Goal: Navigation & Orientation: Find specific page/section

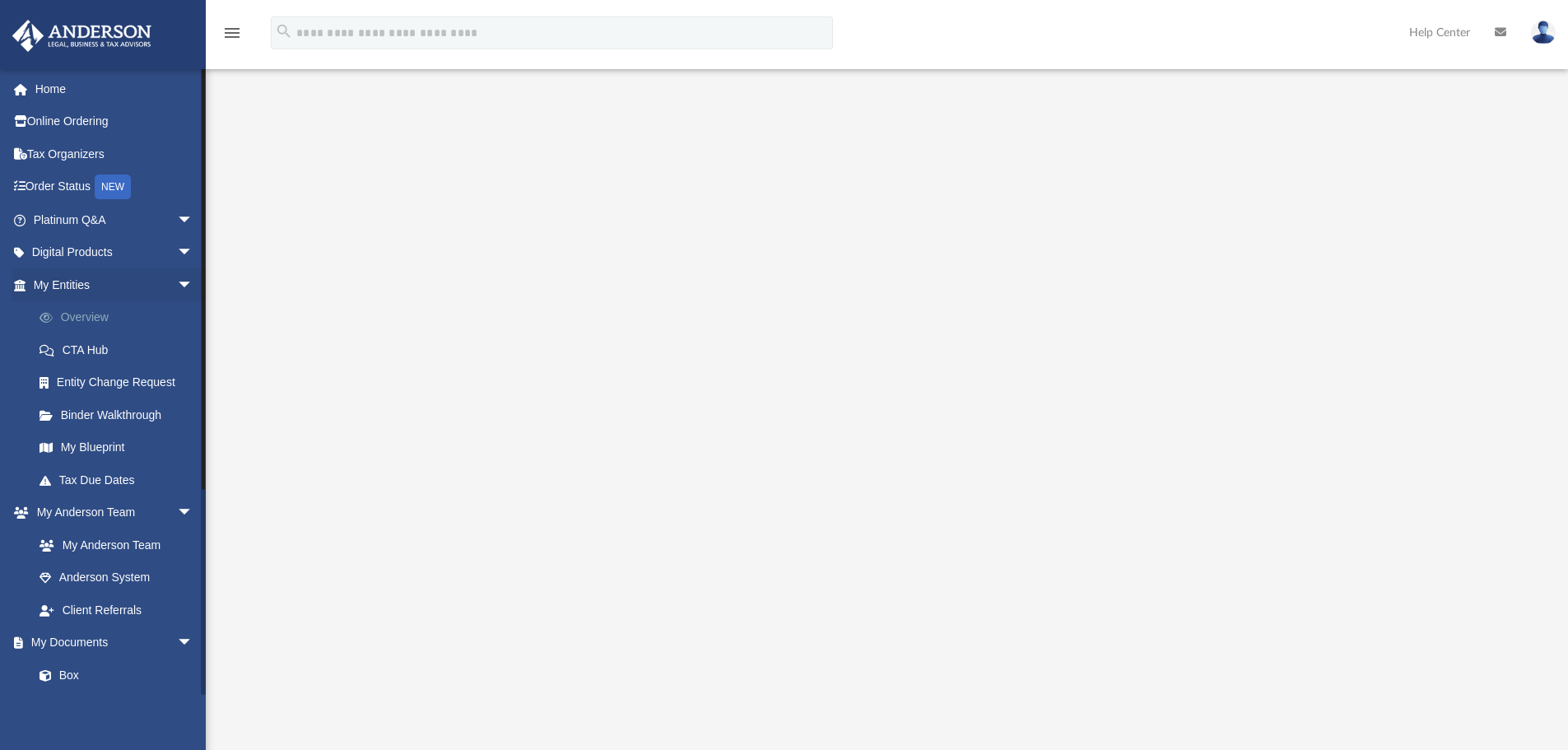
click at [86, 321] on link "Overview" at bounding box center [120, 318] width 195 height 33
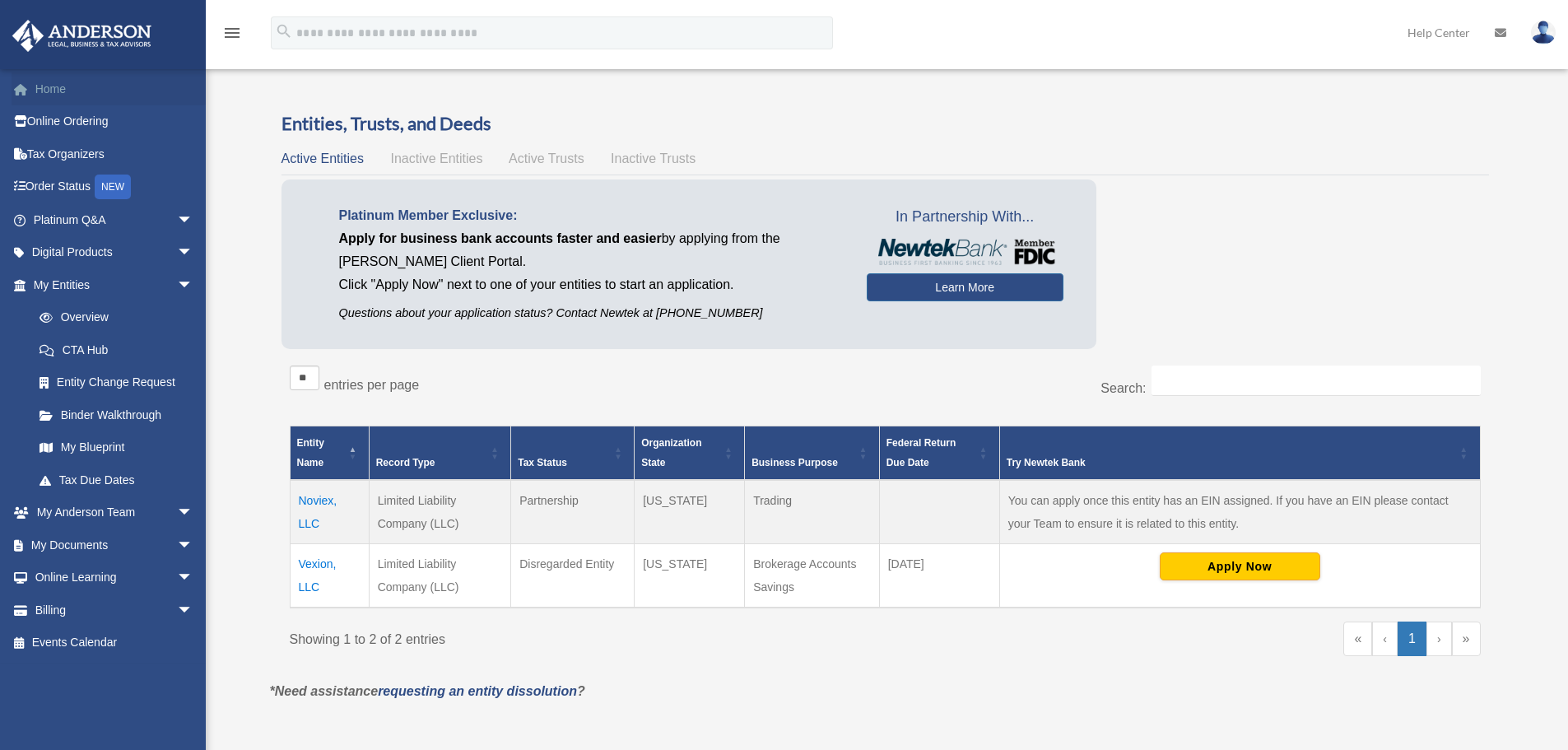
click at [74, 78] on link "Home" at bounding box center [115, 89] width 207 height 33
click at [52, 78] on link "Home" at bounding box center [115, 89] width 207 height 33
click at [71, 84] on link "Home" at bounding box center [115, 89] width 207 height 33
click at [55, 87] on link "Home" at bounding box center [115, 89] width 207 height 33
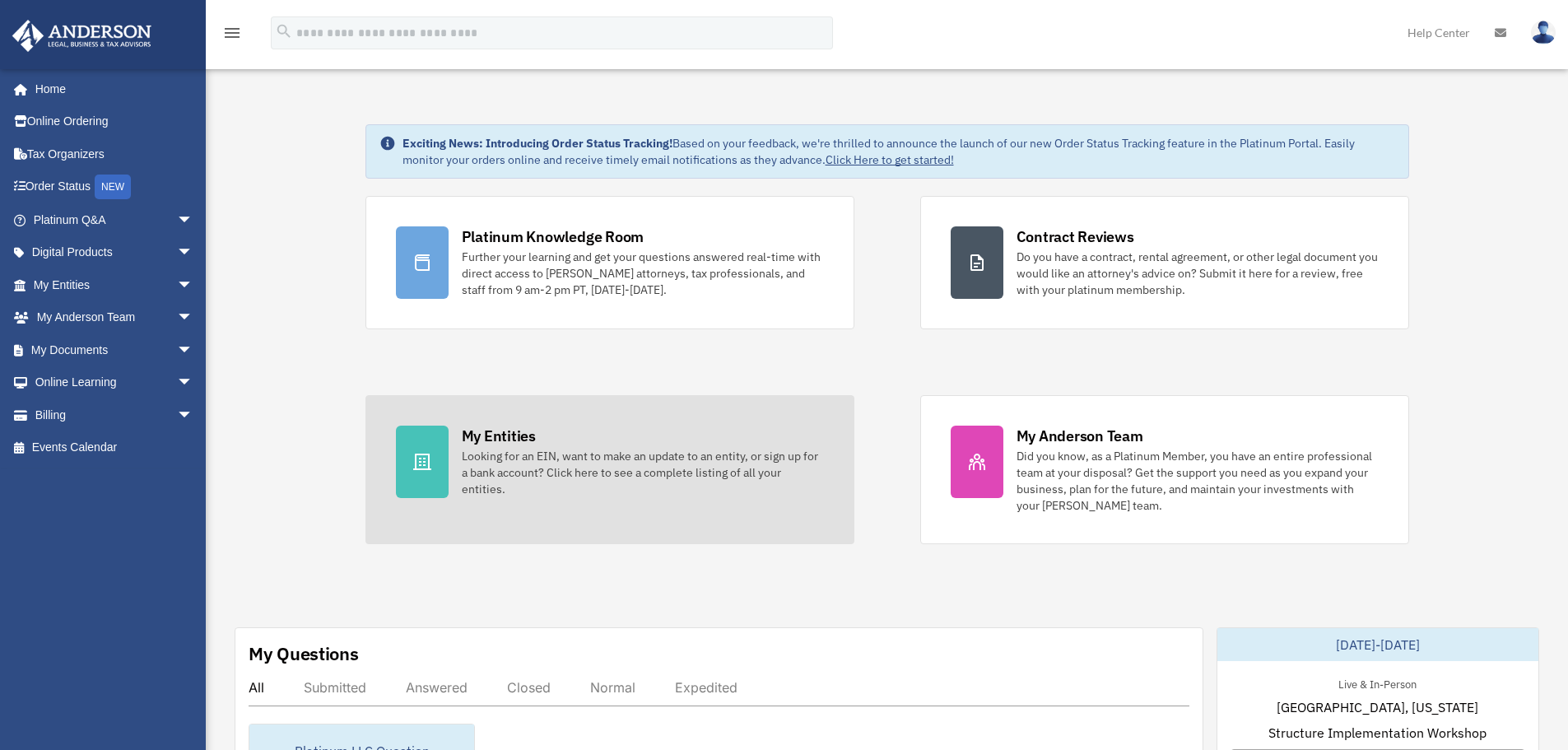
click at [495, 456] on div "Looking for an EIN, want to make an update to an entity, or sign up for a bank …" at bounding box center [643, 473] width 362 height 49
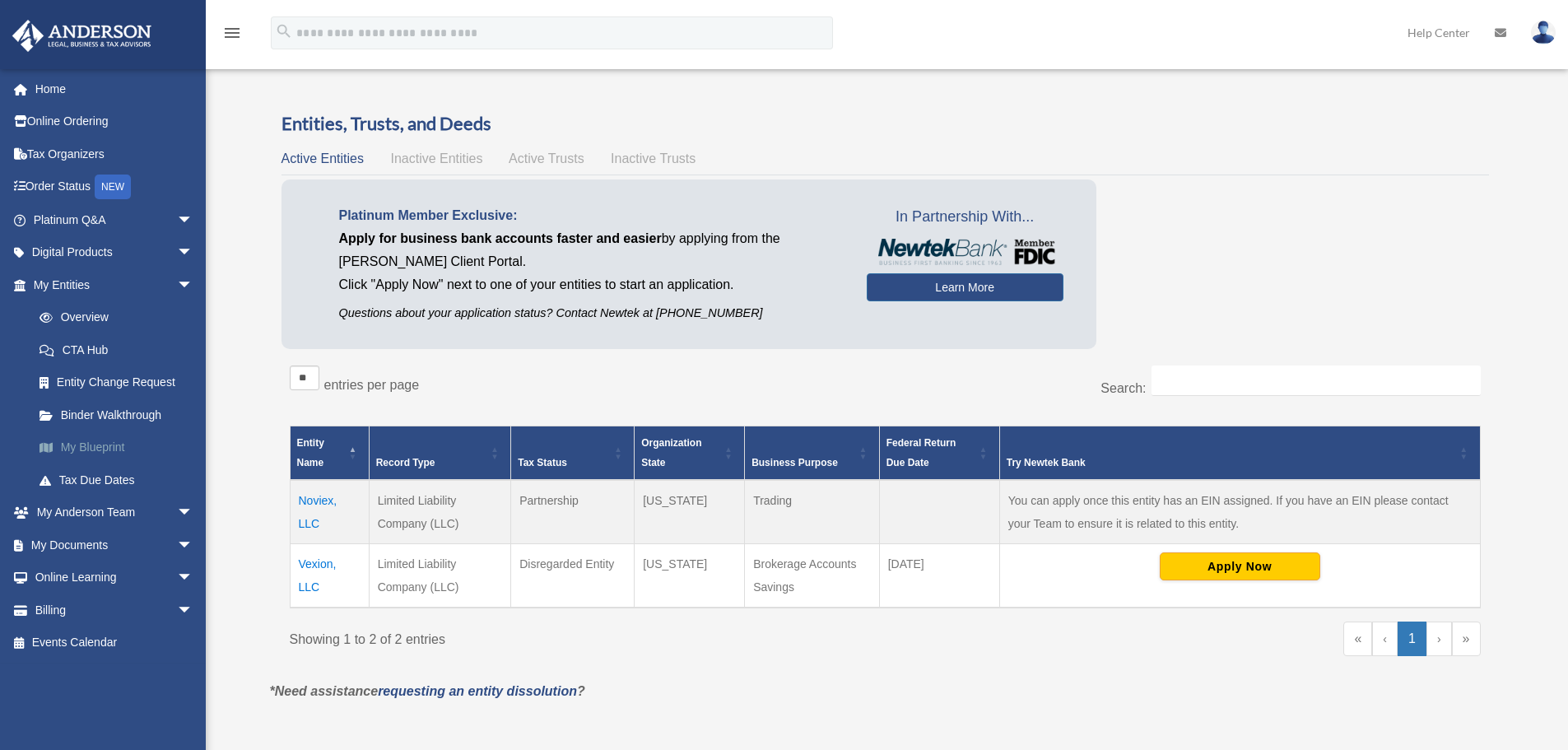
click at [103, 451] on link "My Blueprint" at bounding box center [120, 448] width 195 height 33
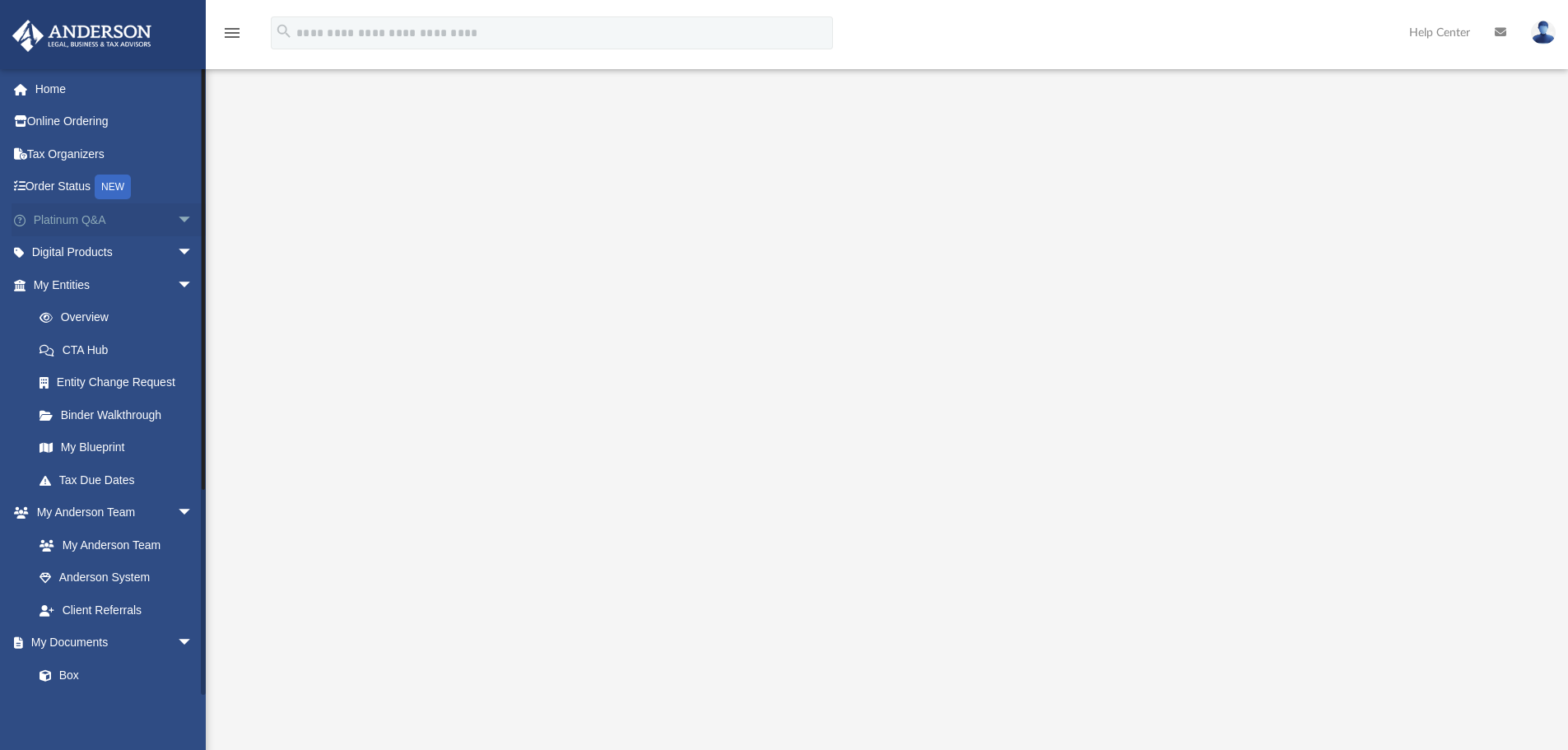
click at [51, 217] on link "Platinum Q&A arrow_drop_down" at bounding box center [115, 220] width 207 height 33
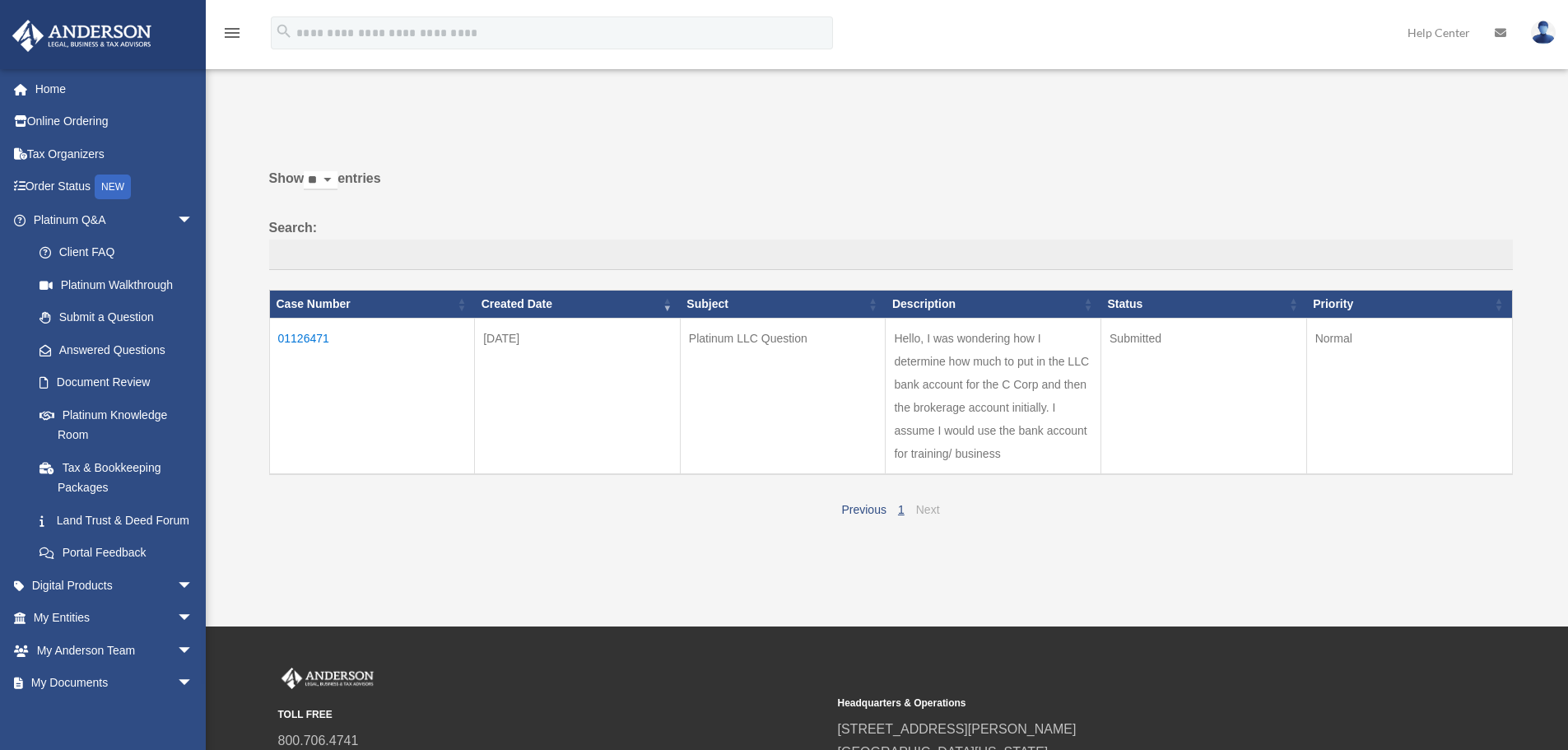
click at [933, 506] on link "Next" at bounding box center [928, 510] width 24 height 13
click at [111, 244] on link "Client FAQ" at bounding box center [120, 253] width 195 height 33
click at [106, 257] on link "Client FAQ" at bounding box center [120, 253] width 195 height 33
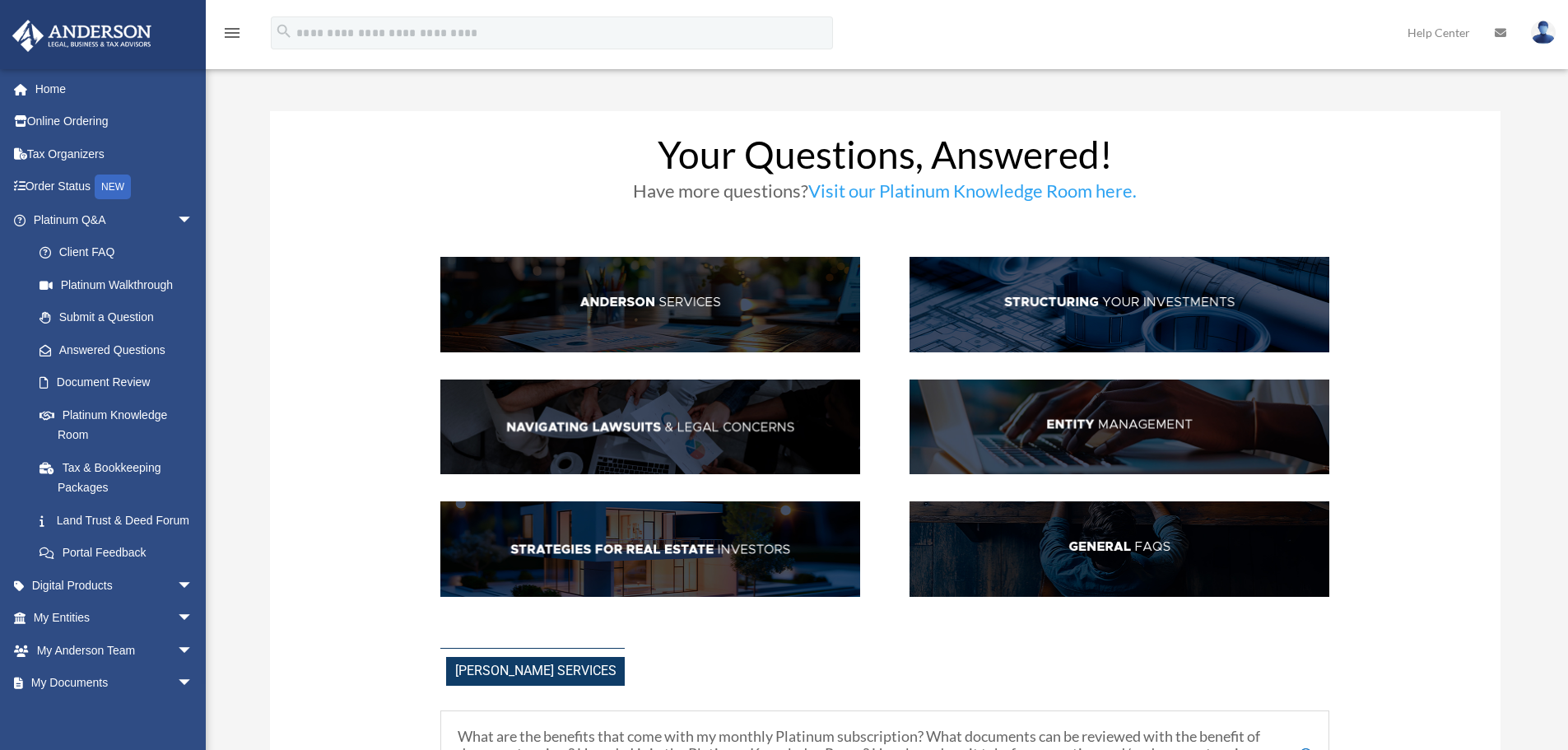
click at [708, 331] on img at bounding box center [650, 305] width 420 height 95
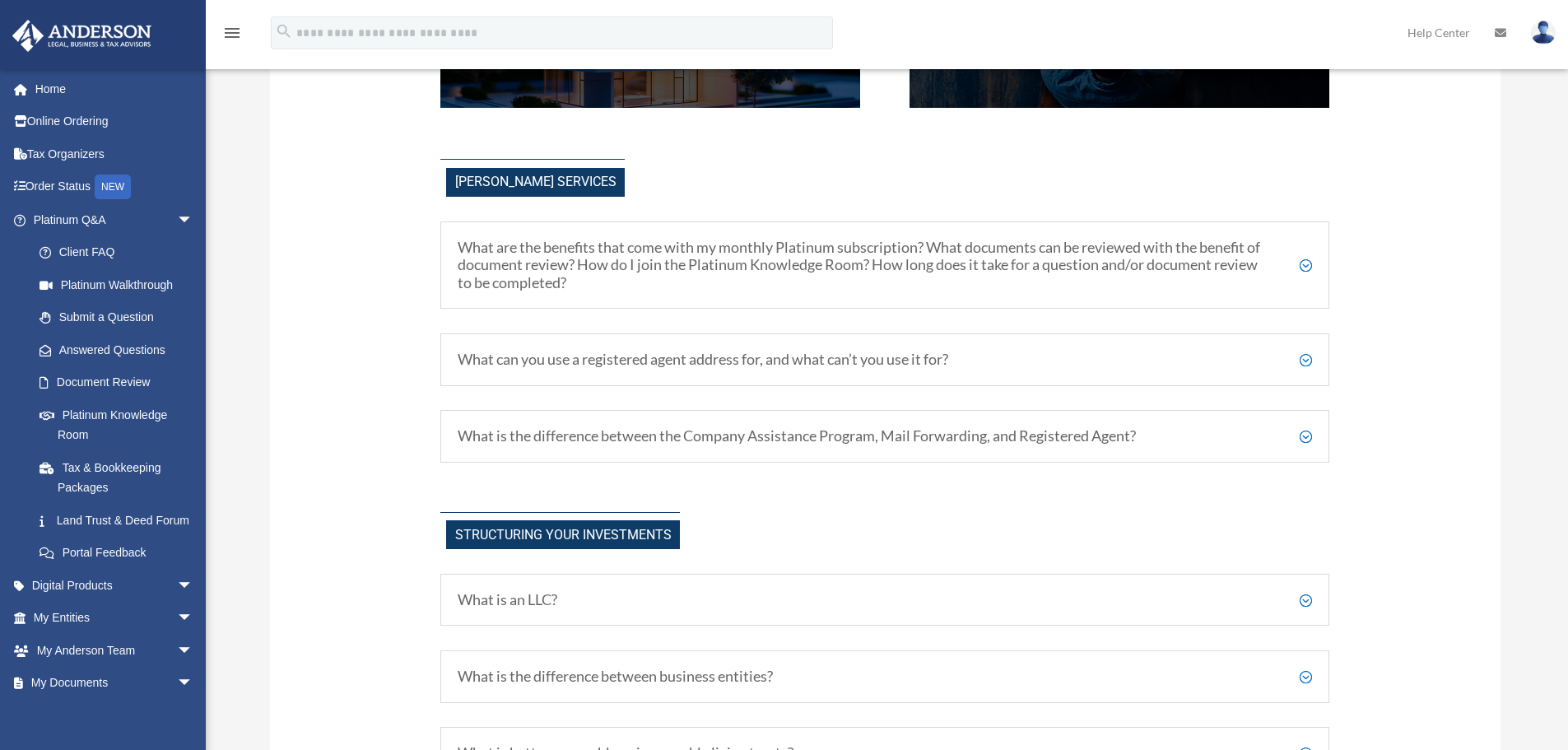
scroll to position [549, 0]
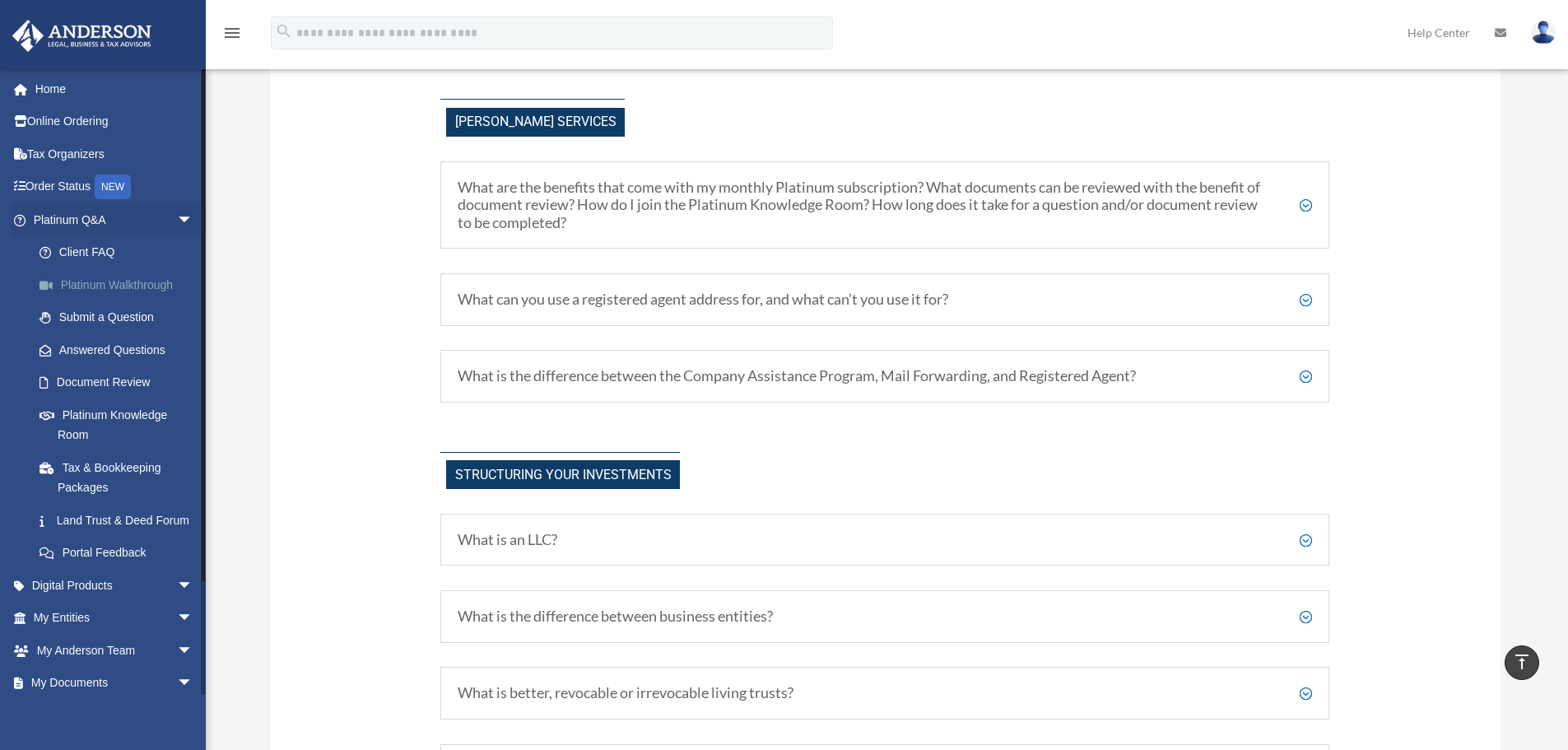
click at [144, 280] on link "Platinum Walkthrough" at bounding box center [120, 285] width 195 height 33
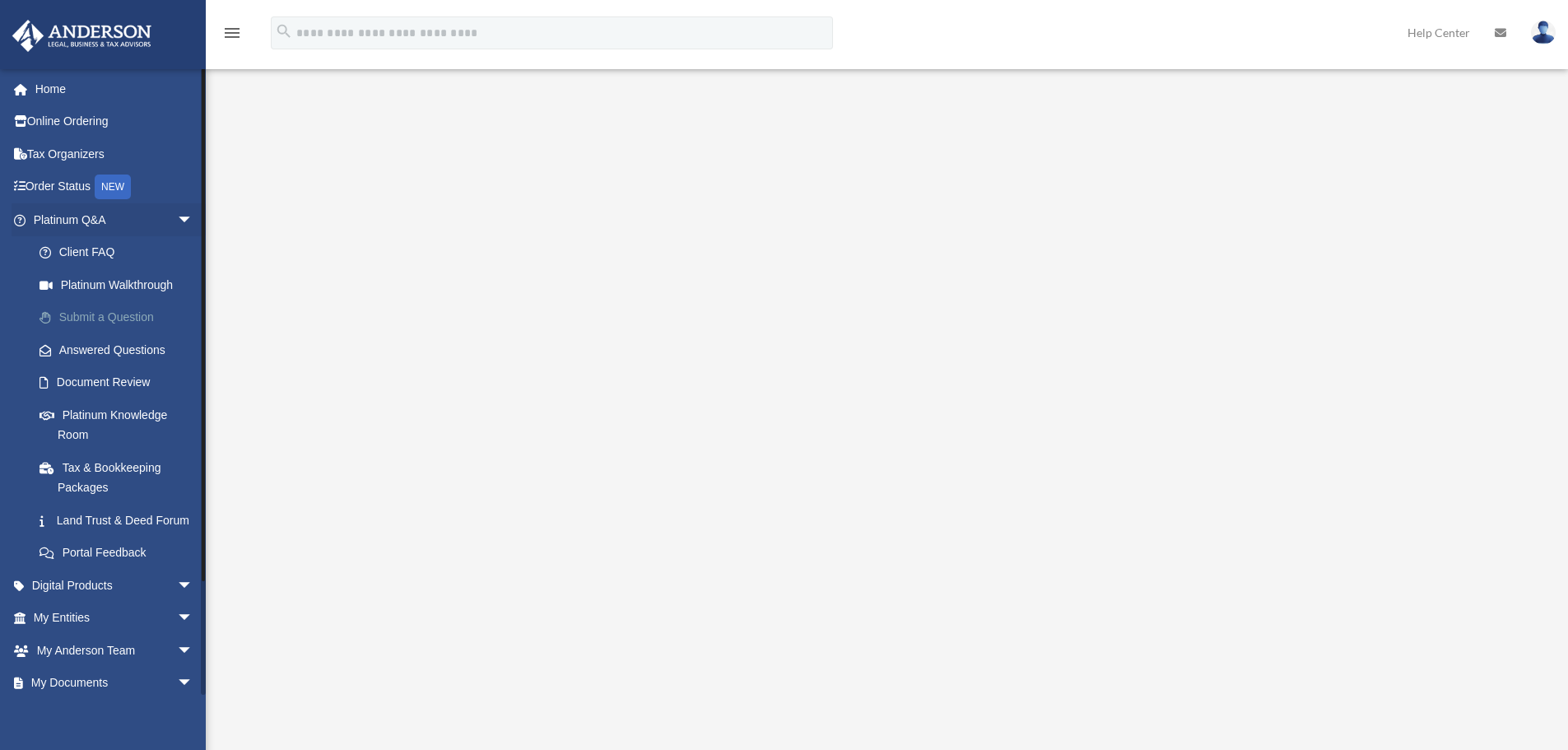
click at [121, 319] on link "Submit a Question" at bounding box center [120, 318] width 195 height 33
click at [125, 380] on link "Document Review" at bounding box center [120, 383] width 195 height 33
click at [127, 375] on link "Document Review" at bounding box center [120, 383] width 195 height 33
click at [103, 375] on link "Document Review" at bounding box center [120, 383] width 195 height 33
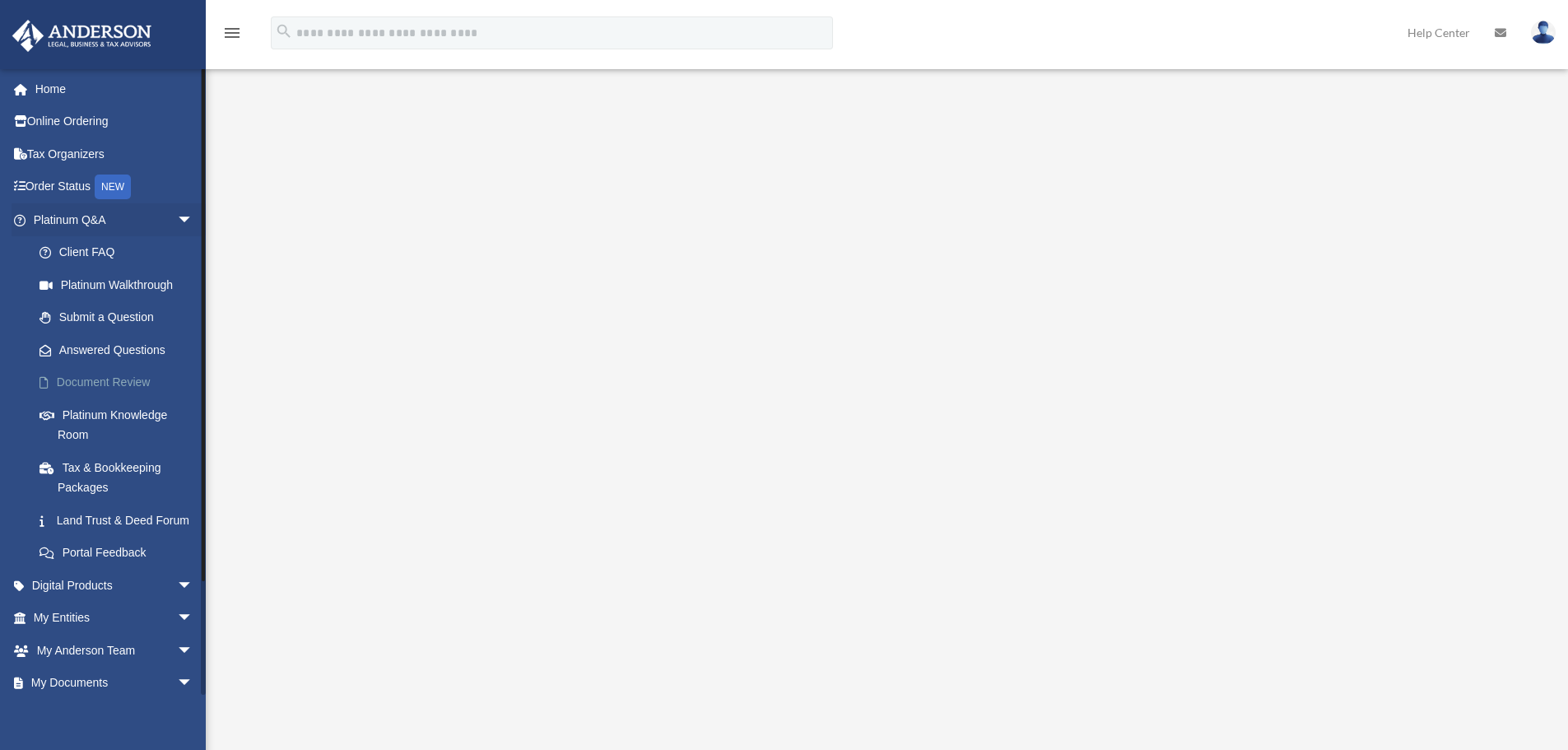
click at [105, 384] on link "Document Review" at bounding box center [120, 383] width 195 height 33
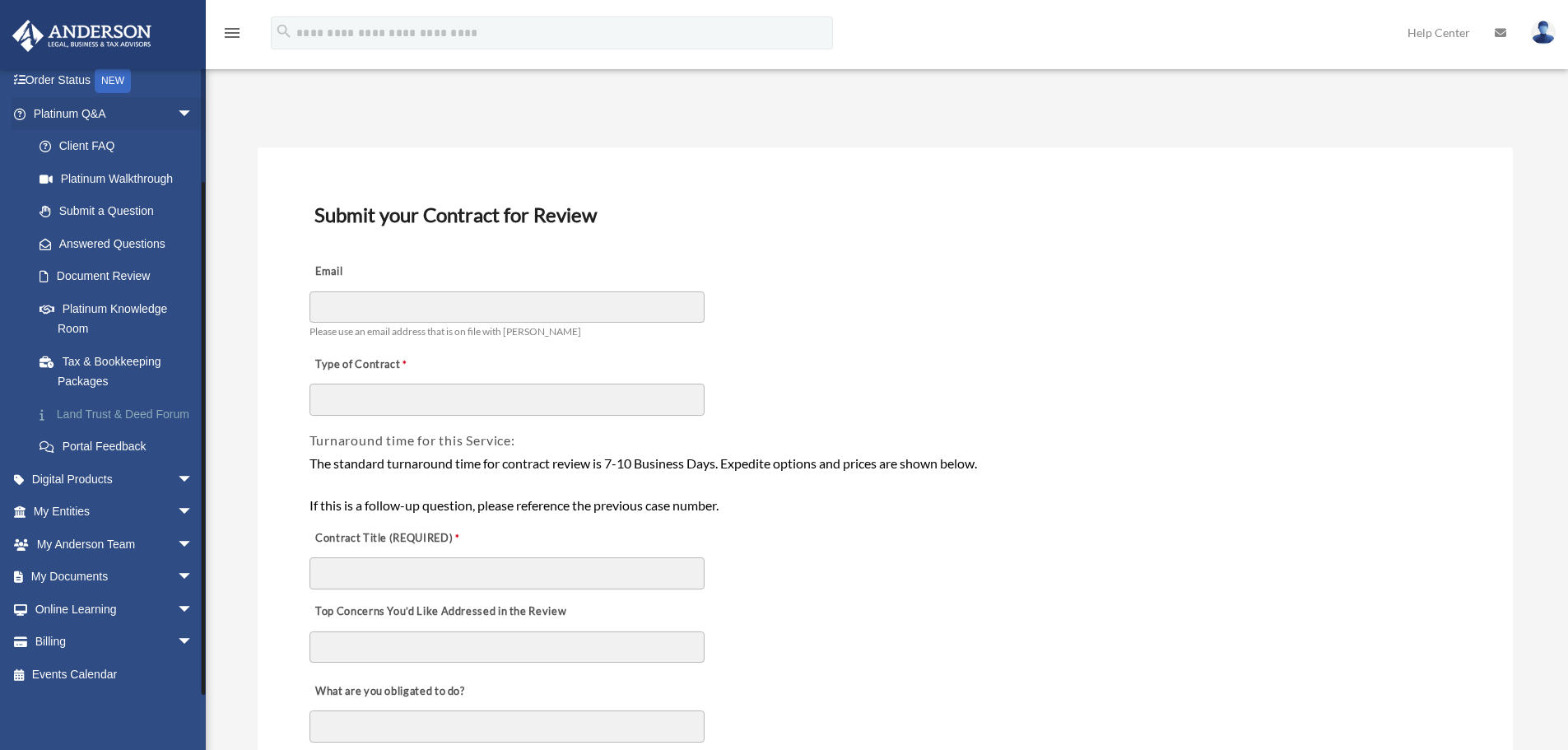
scroll to position [126, 0]
click at [92, 576] on link "My Documents arrow_drop_down" at bounding box center [115, 577] width 207 height 33
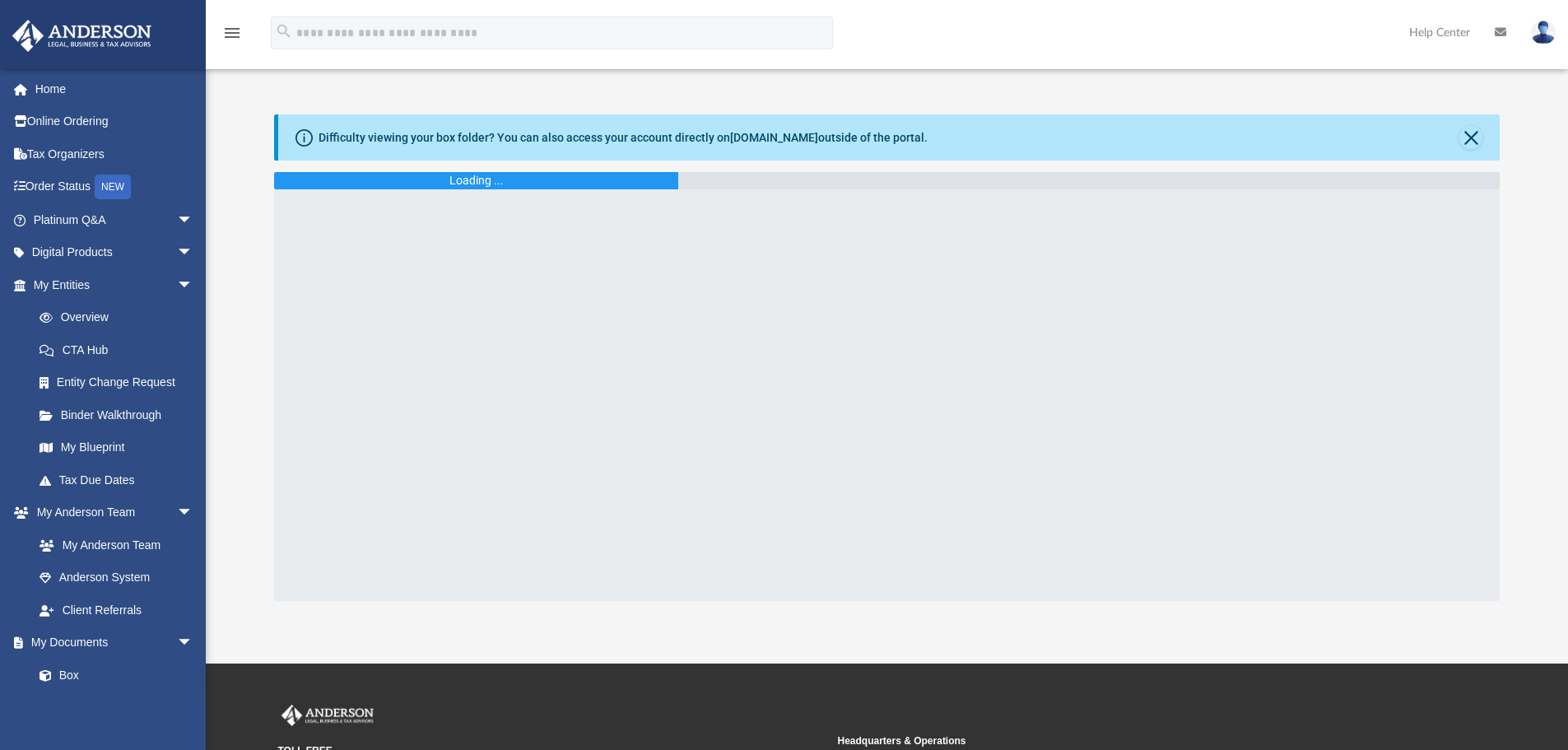
click at [668, 189] on div "Loading ..." at bounding box center [476, 180] width 405 height 17
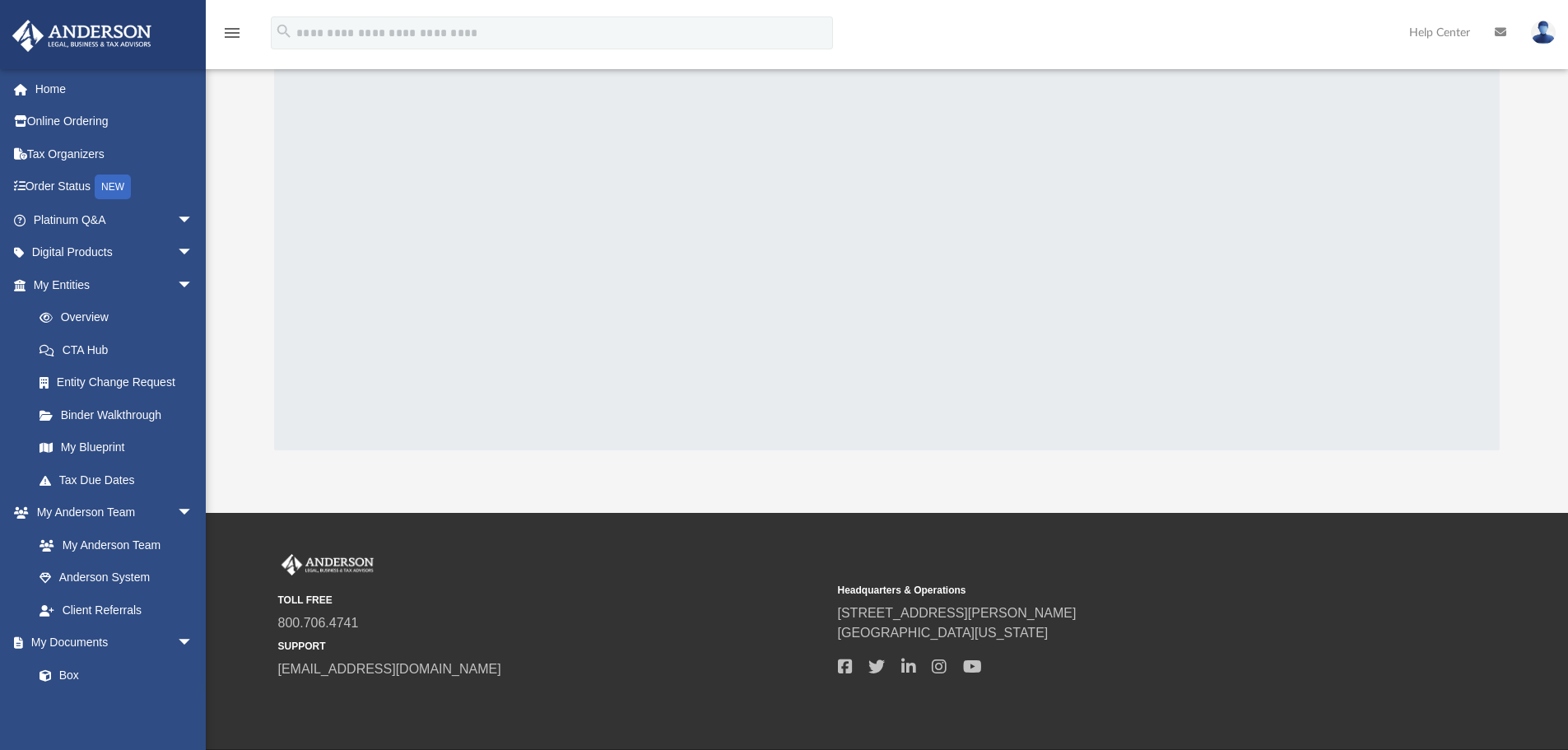
scroll to position [209, 0]
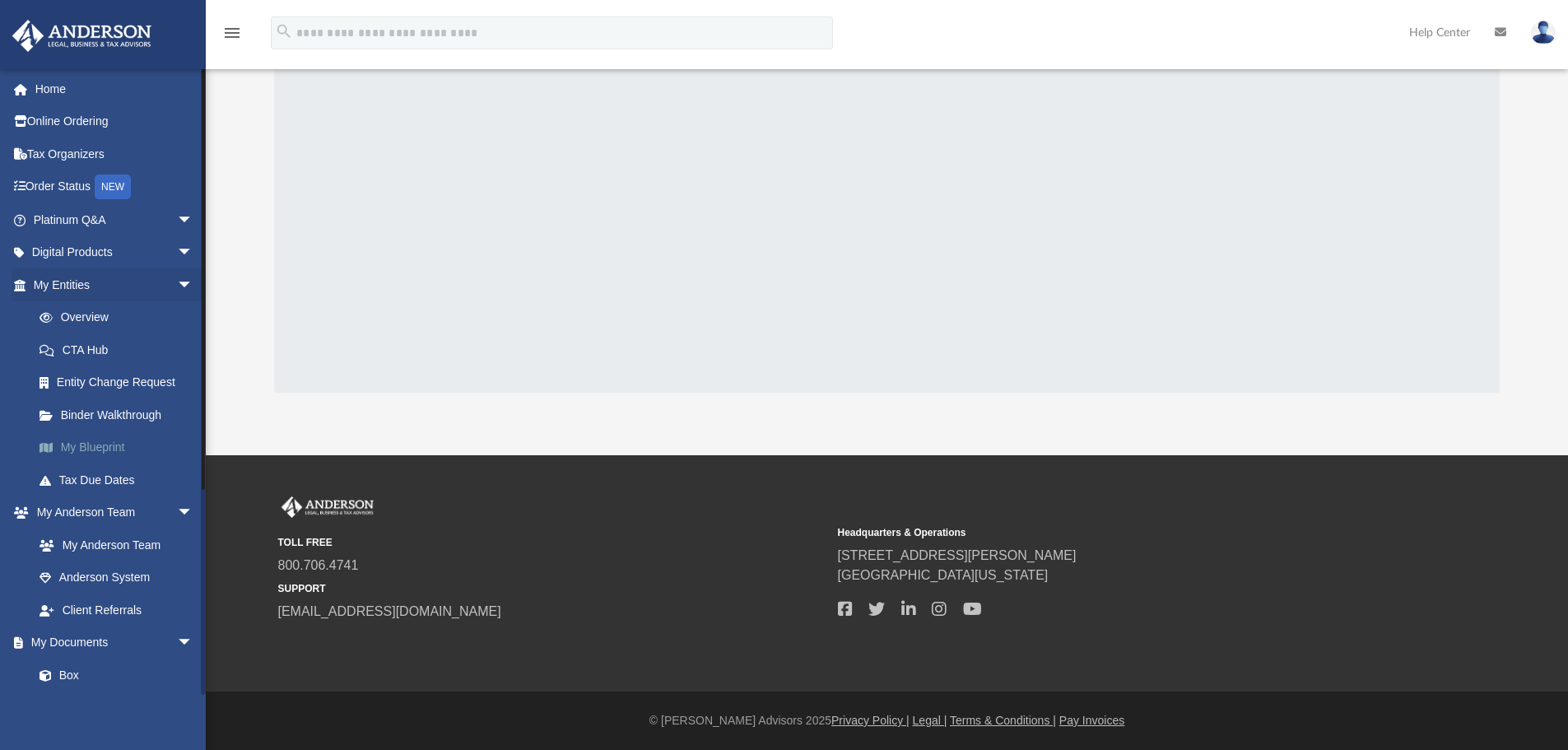
click at [121, 450] on link "My Blueprint" at bounding box center [120, 448] width 195 height 33
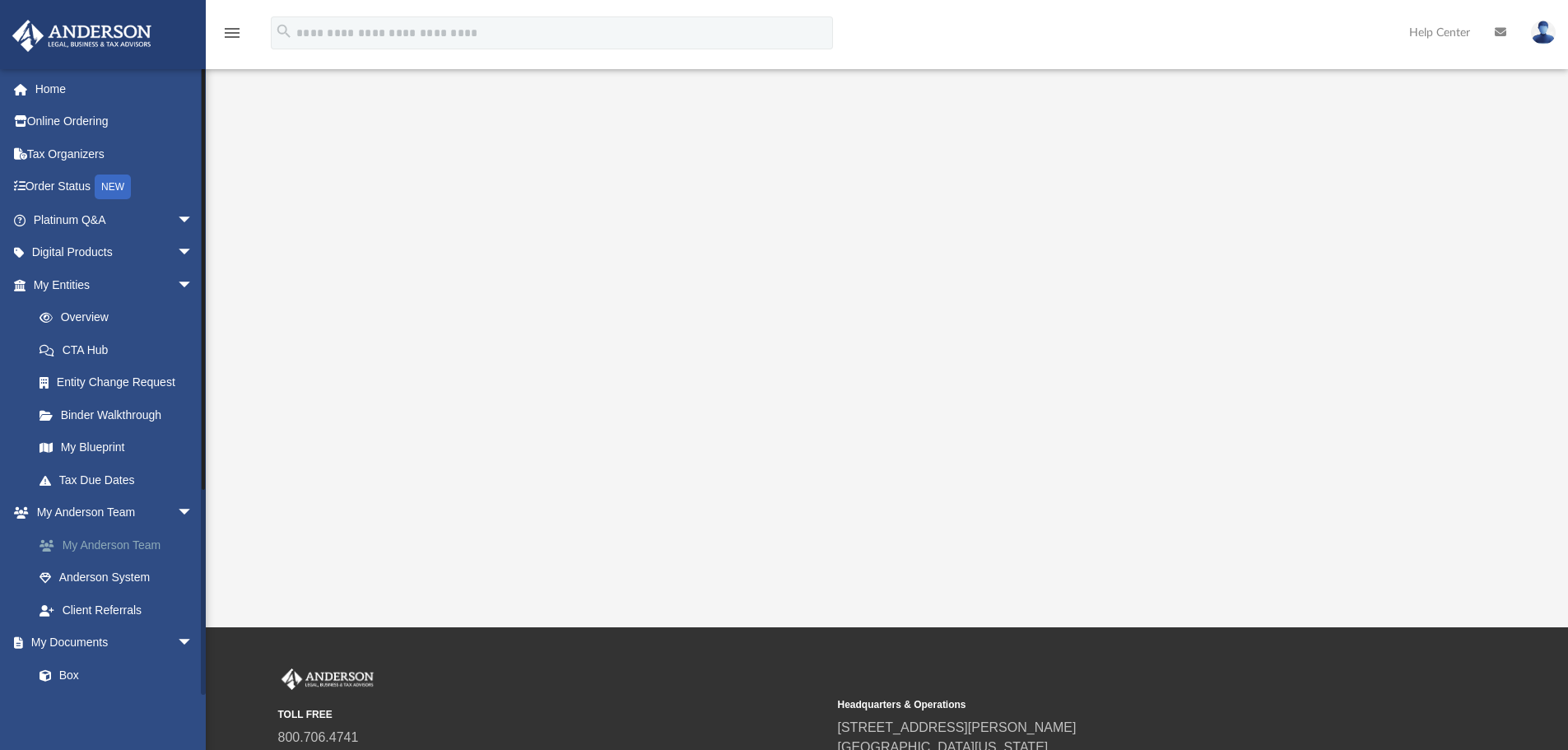
click at [108, 547] on link "My Anderson Team" at bounding box center [120, 545] width 195 height 33
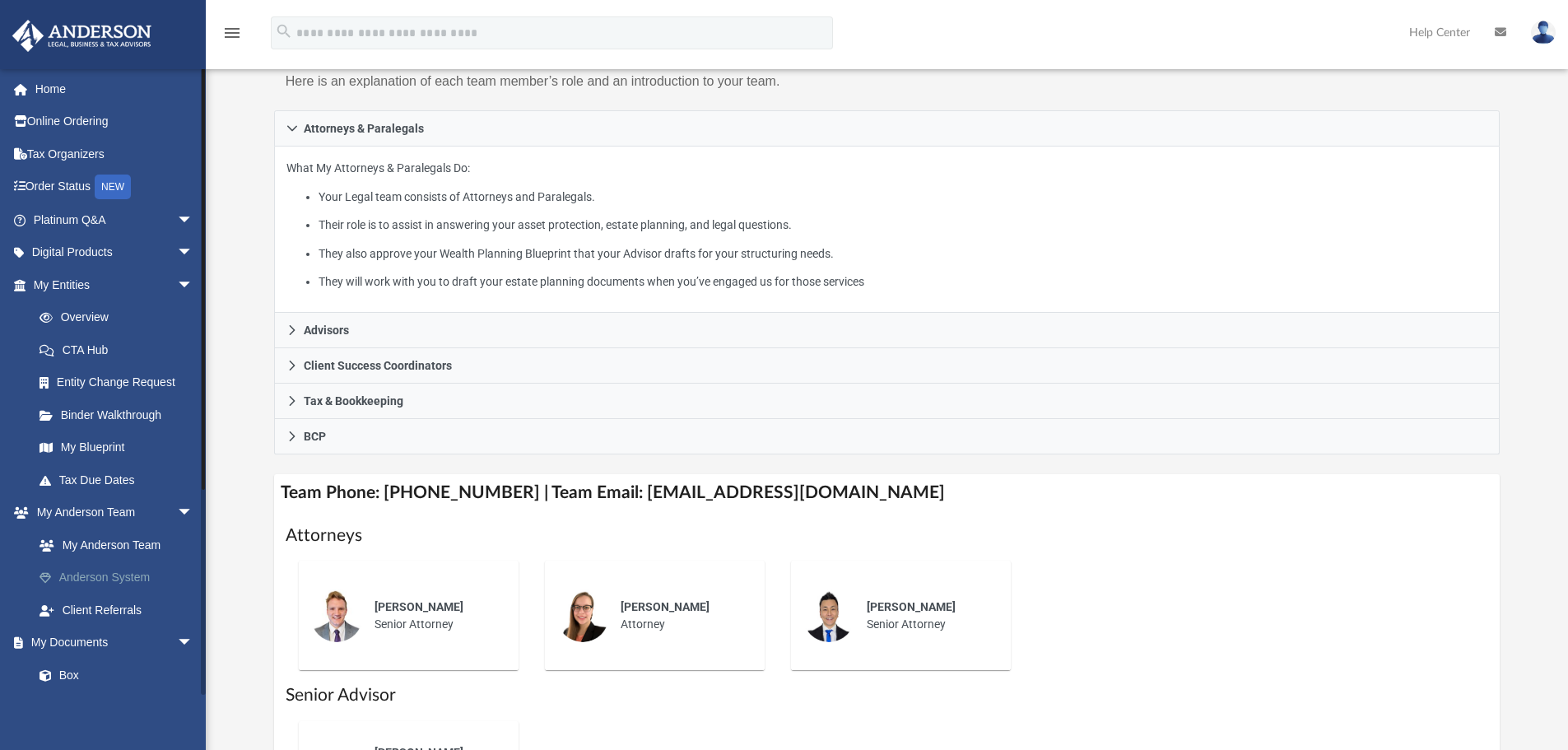
click at [100, 570] on link "Anderson System" at bounding box center [120, 578] width 195 height 33
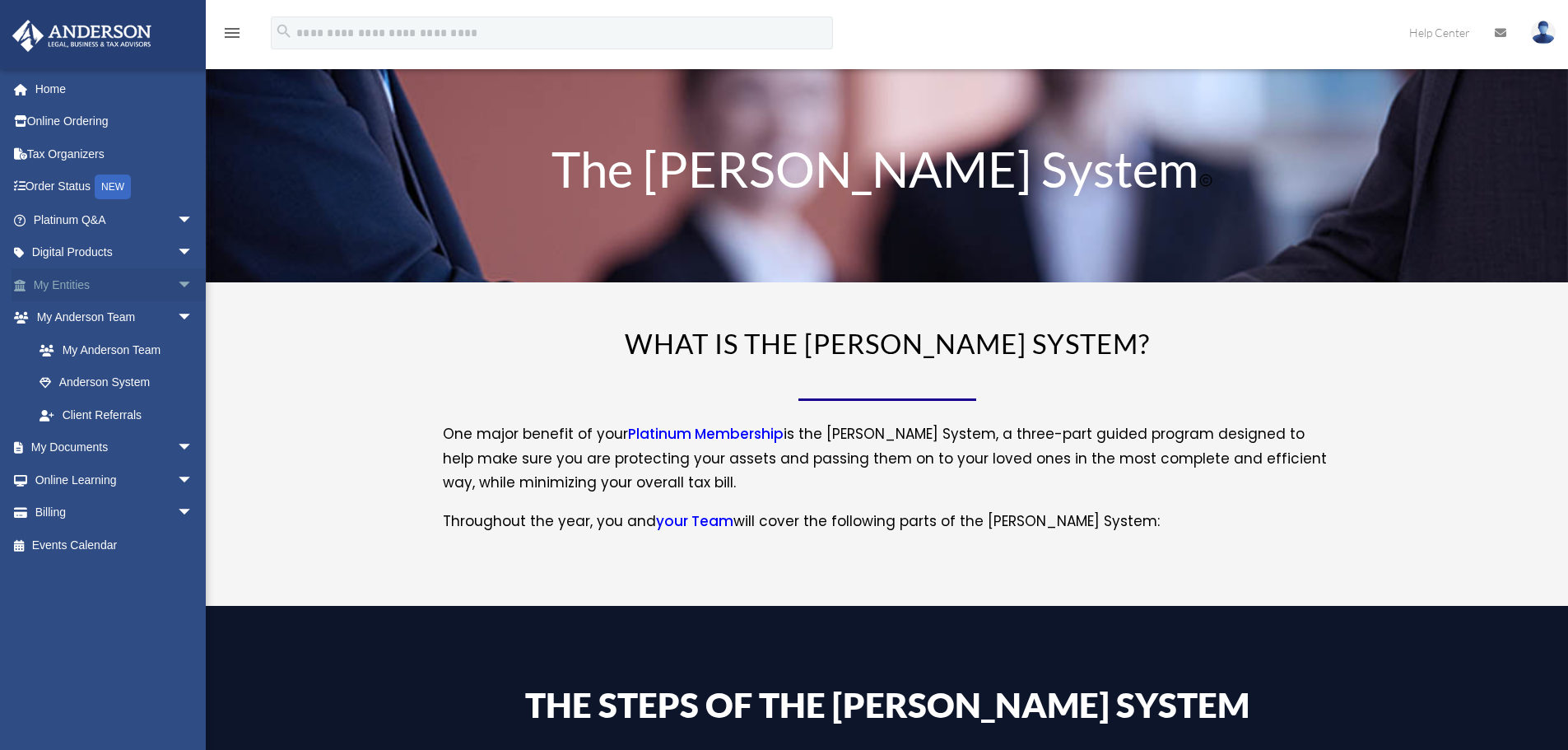
click at [88, 280] on link "My Entities arrow_drop_down" at bounding box center [115, 285] width 207 height 33
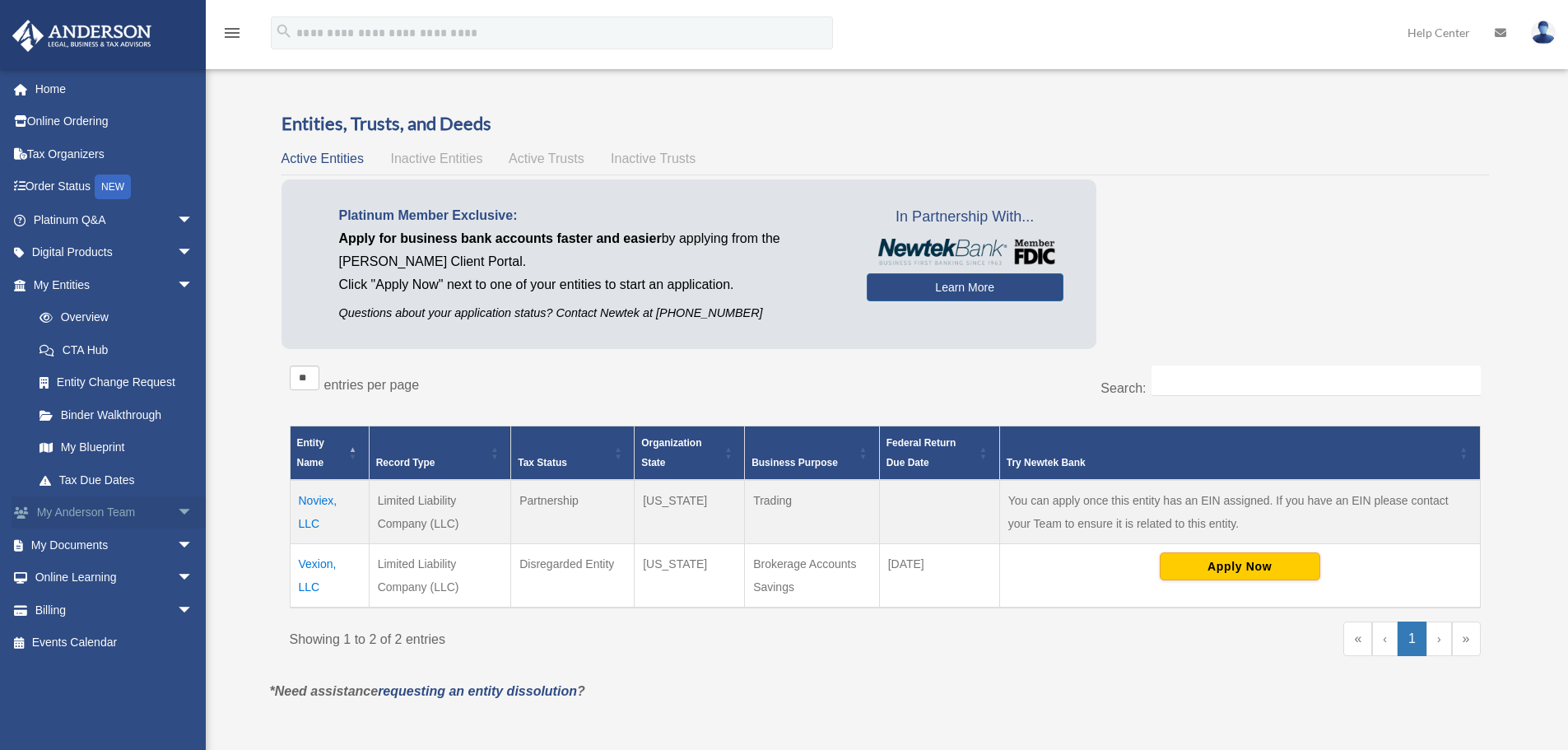
click at [149, 511] on link "My Anderson Team arrow_drop_down" at bounding box center [115, 513] width 207 height 33
click at [177, 505] on span "arrow_drop_down" at bounding box center [193, 513] width 33 height 34
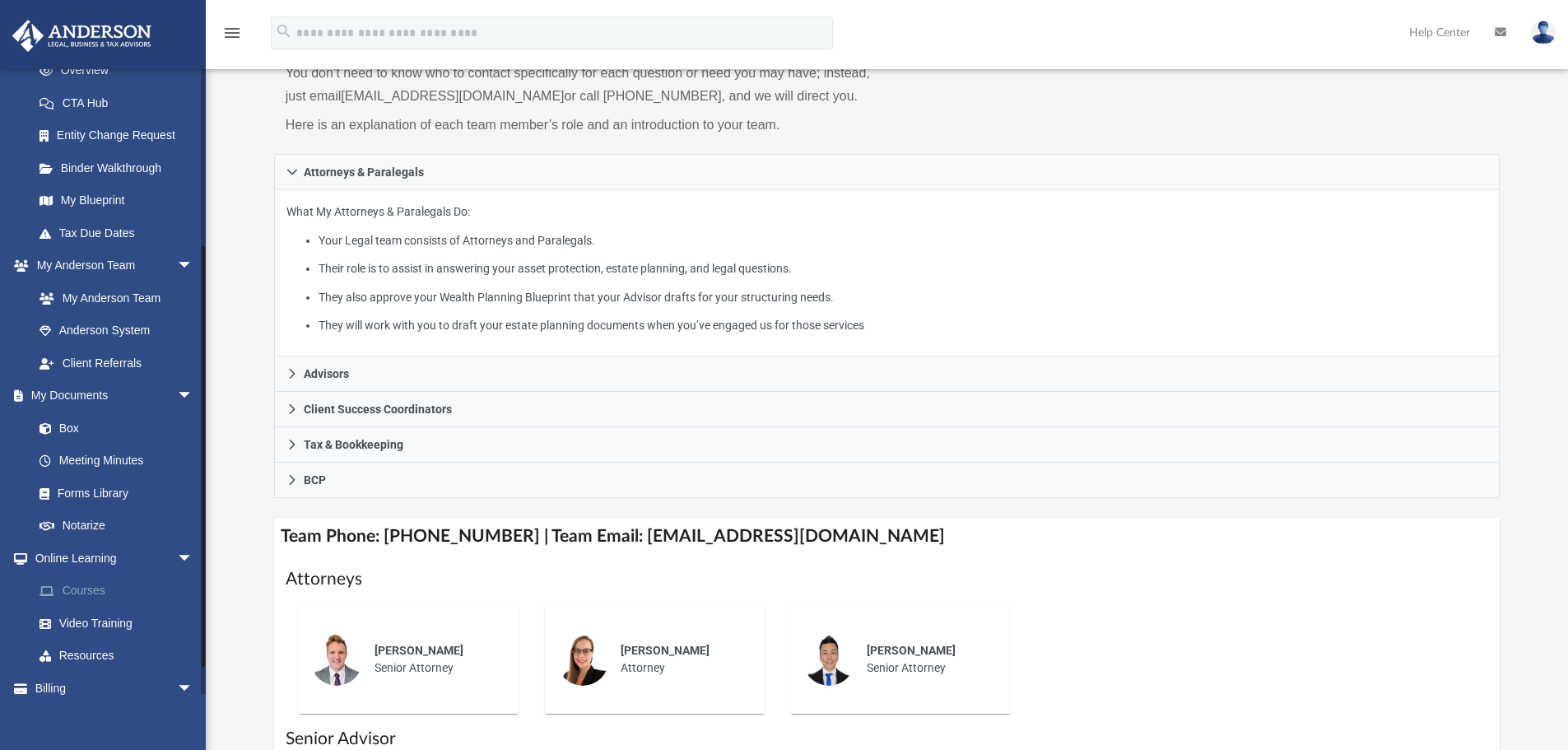
scroll to position [293, 0]
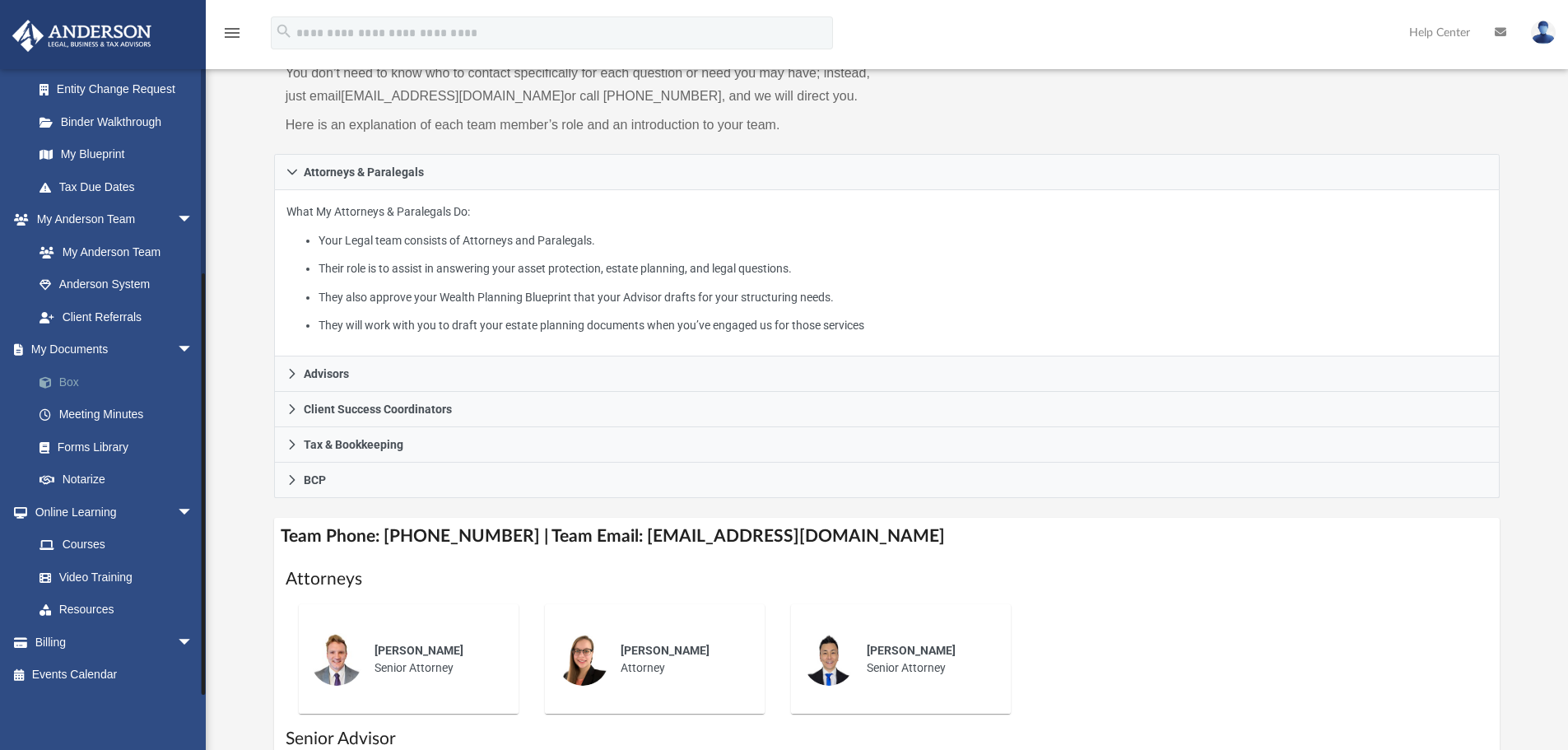
click at [68, 377] on link "Box" at bounding box center [120, 382] width 195 height 33
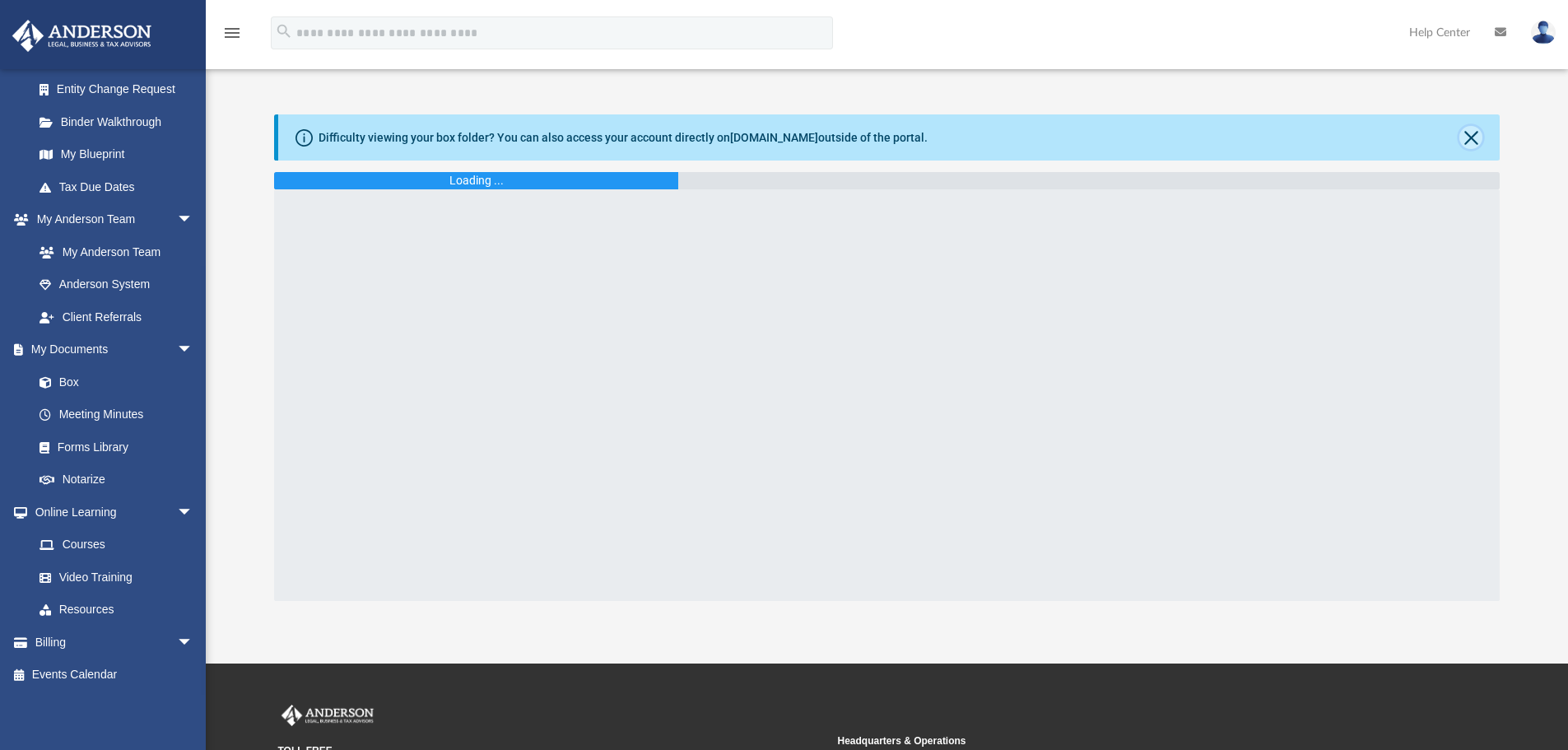
click at [1468, 143] on button "Close" at bounding box center [1471, 137] width 23 height 23
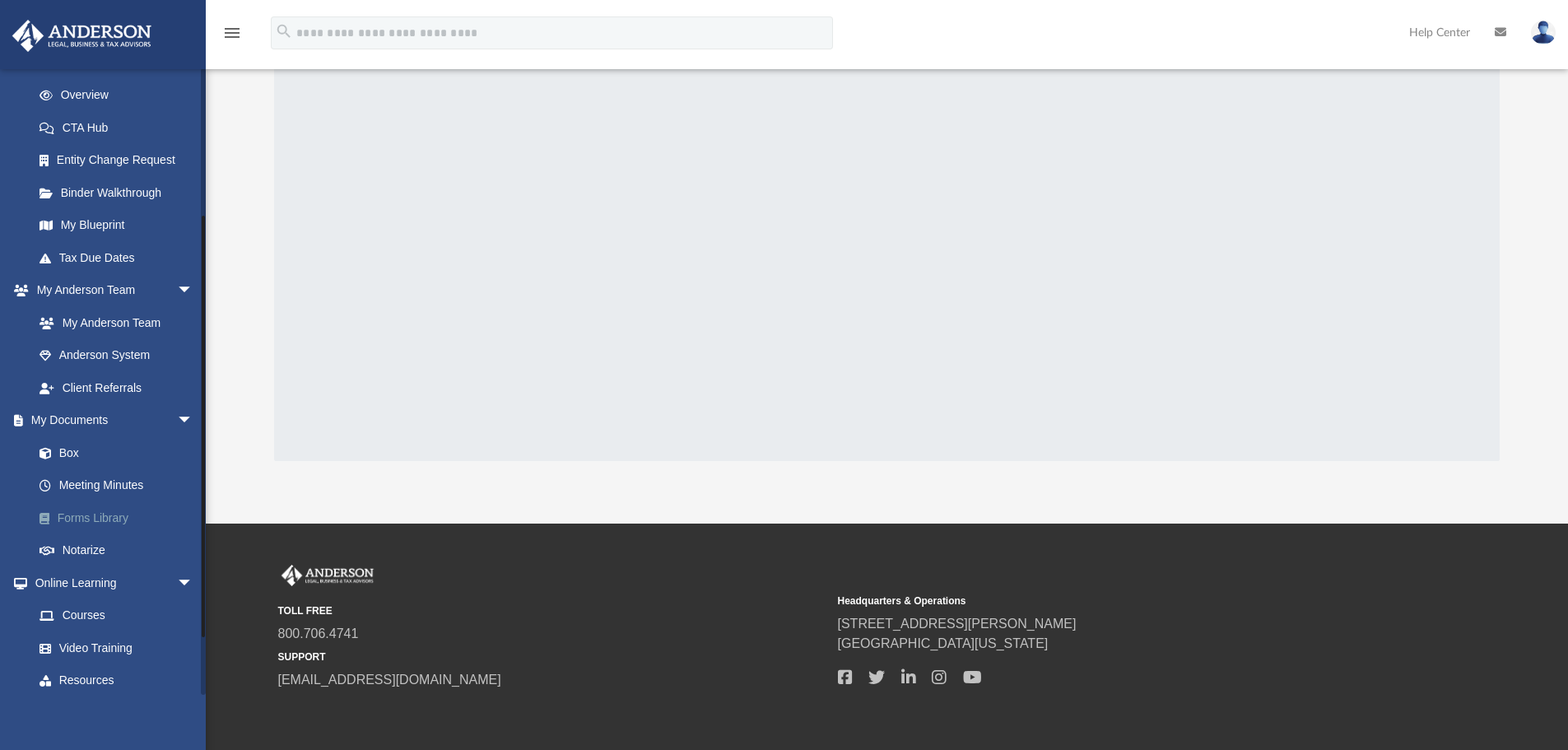
scroll to position [211, 0]
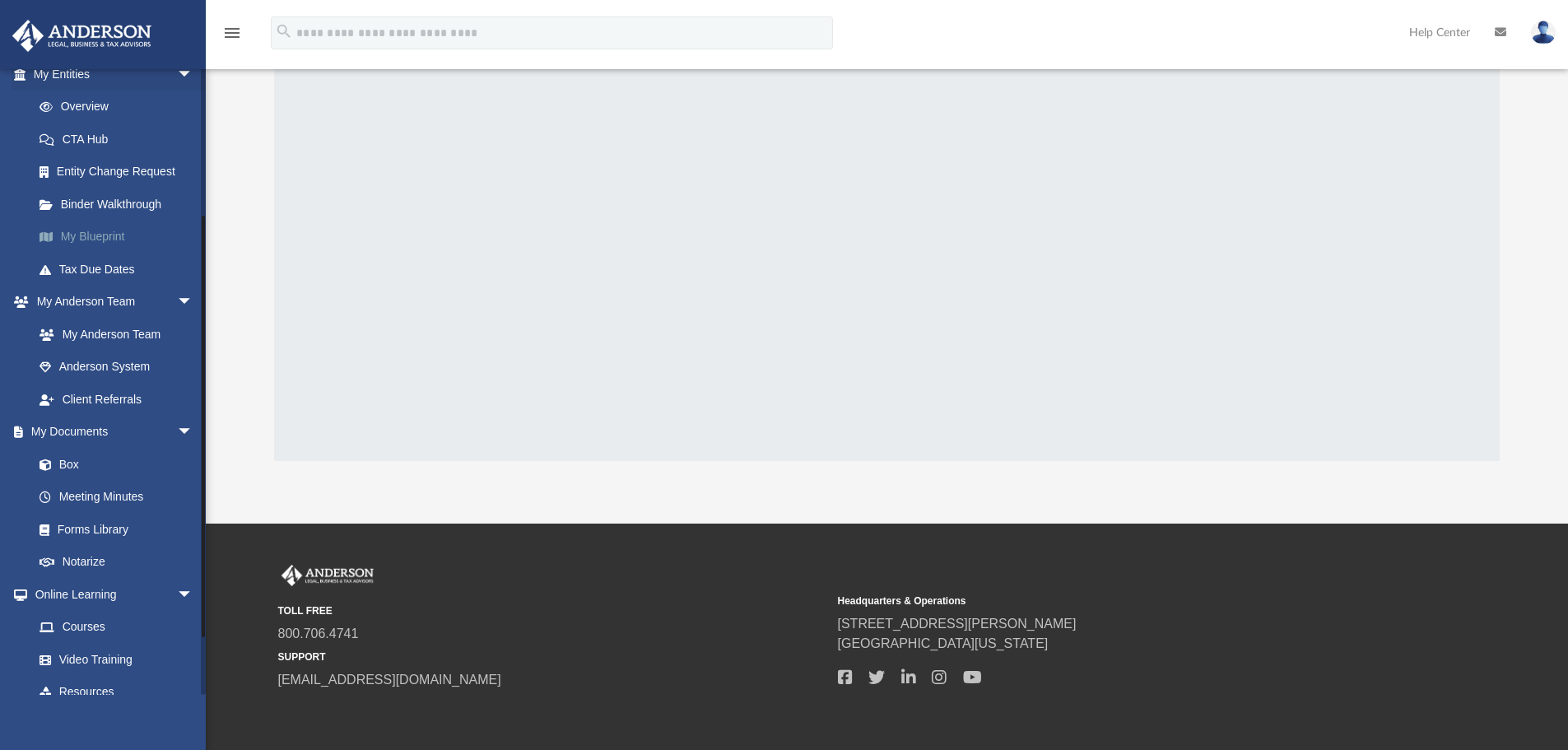
click at [105, 225] on link "My Blueprint" at bounding box center [120, 237] width 195 height 33
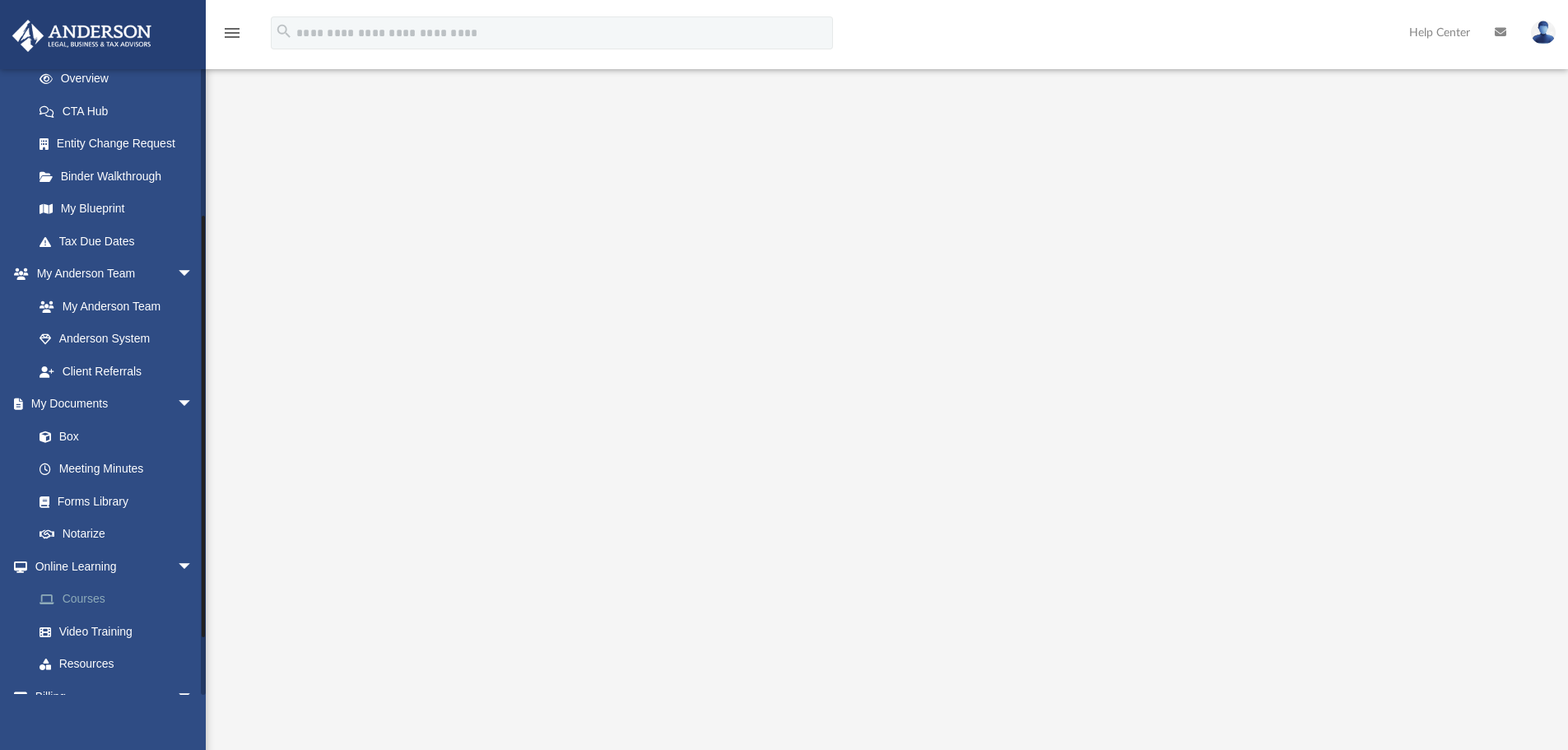
scroll to position [211, 0]
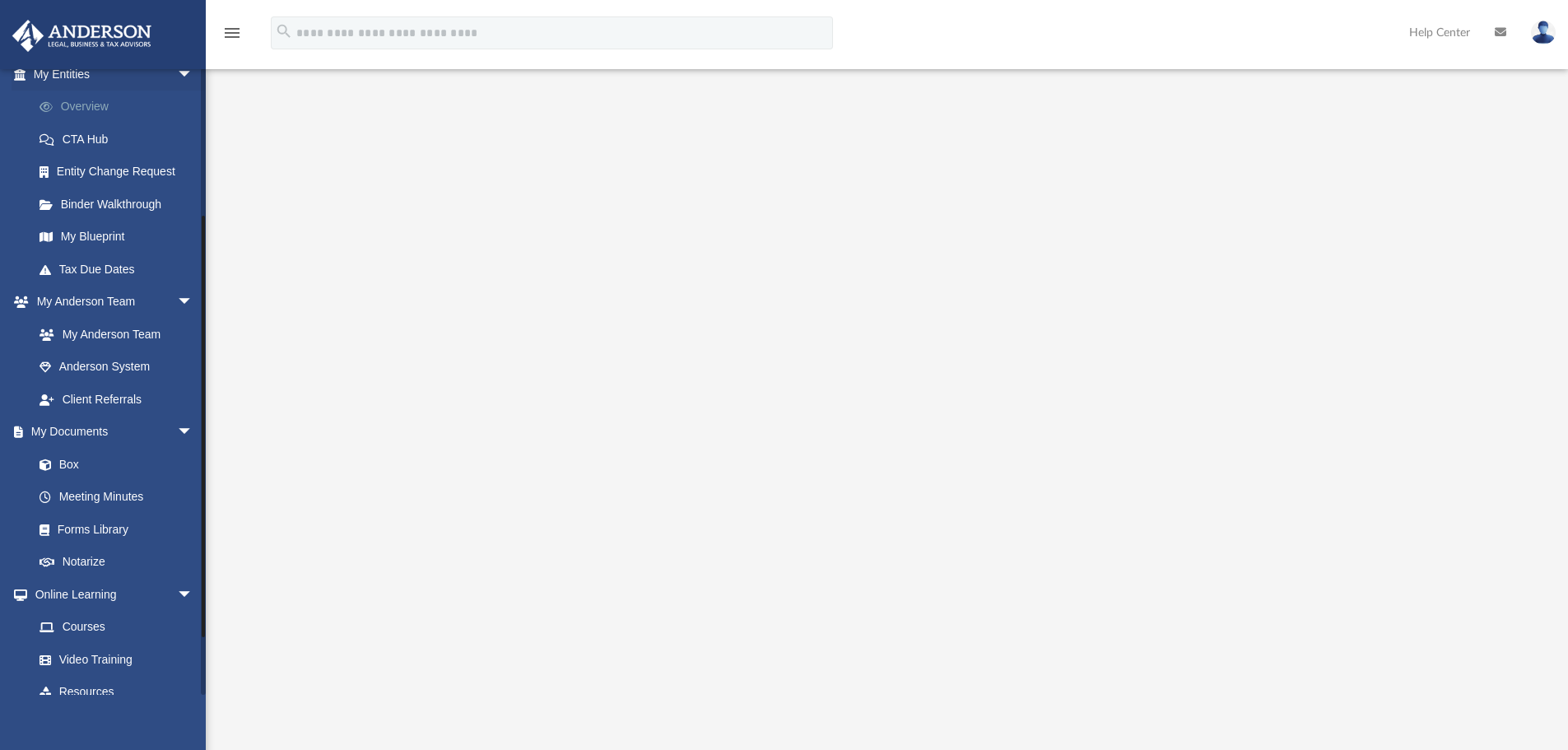
click at [98, 111] on link "Overview" at bounding box center [120, 107] width 195 height 33
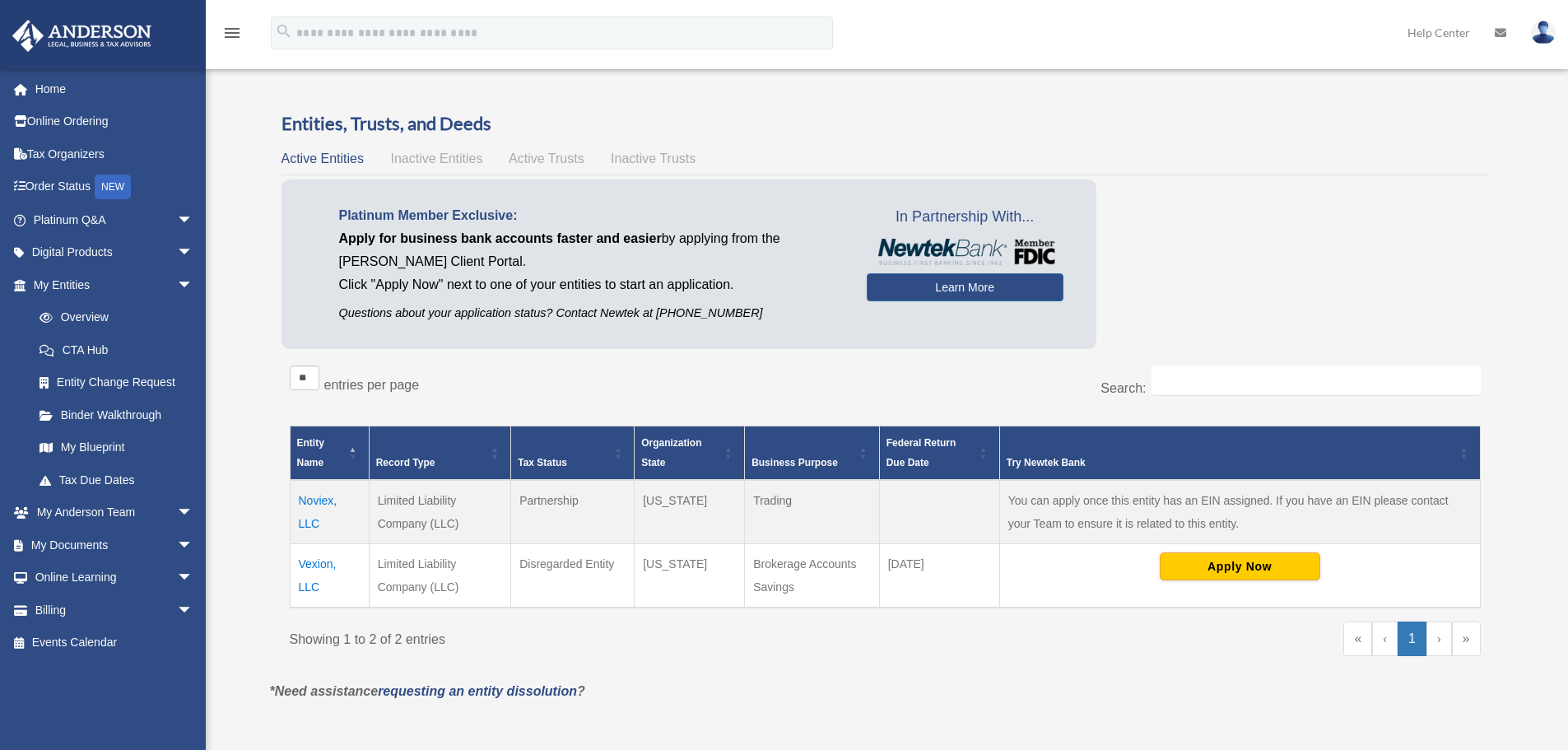
click at [316, 501] on td "Noviex, LLC" at bounding box center [330, 512] width 79 height 64
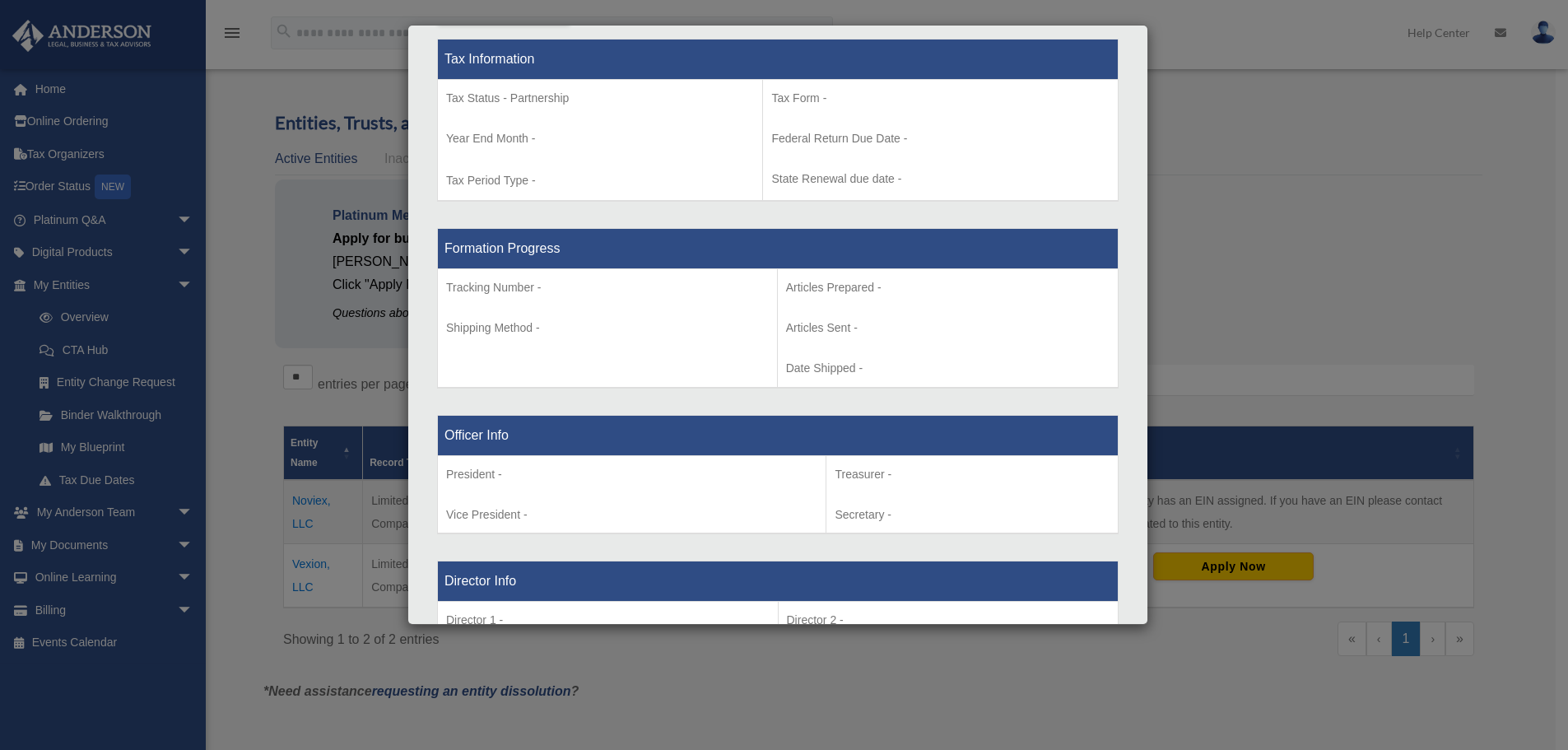
scroll to position [741, 0]
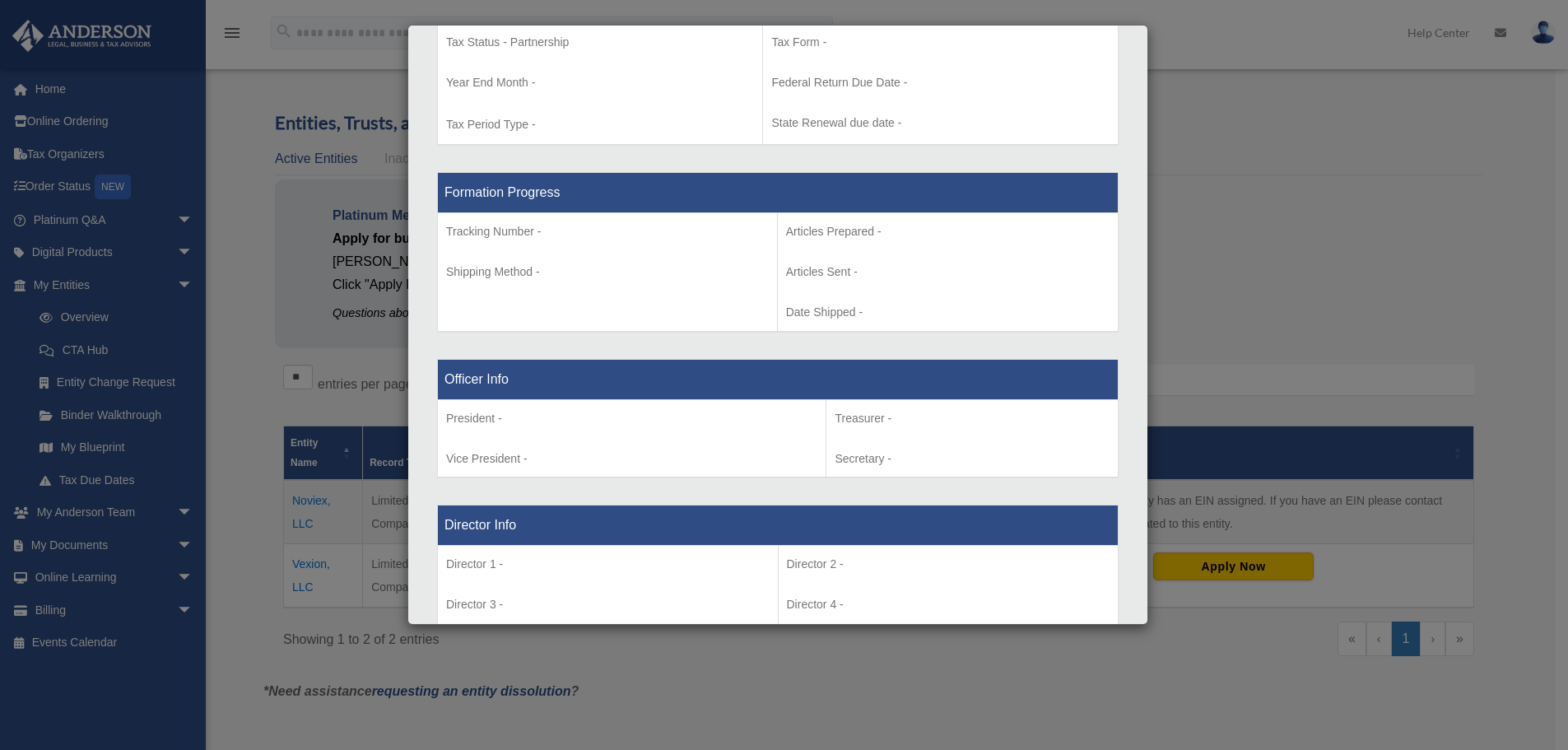
click at [1272, 107] on div "Details × Articles Sent Organizational Date" at bounding box center [784, 375] width 1568 height 750
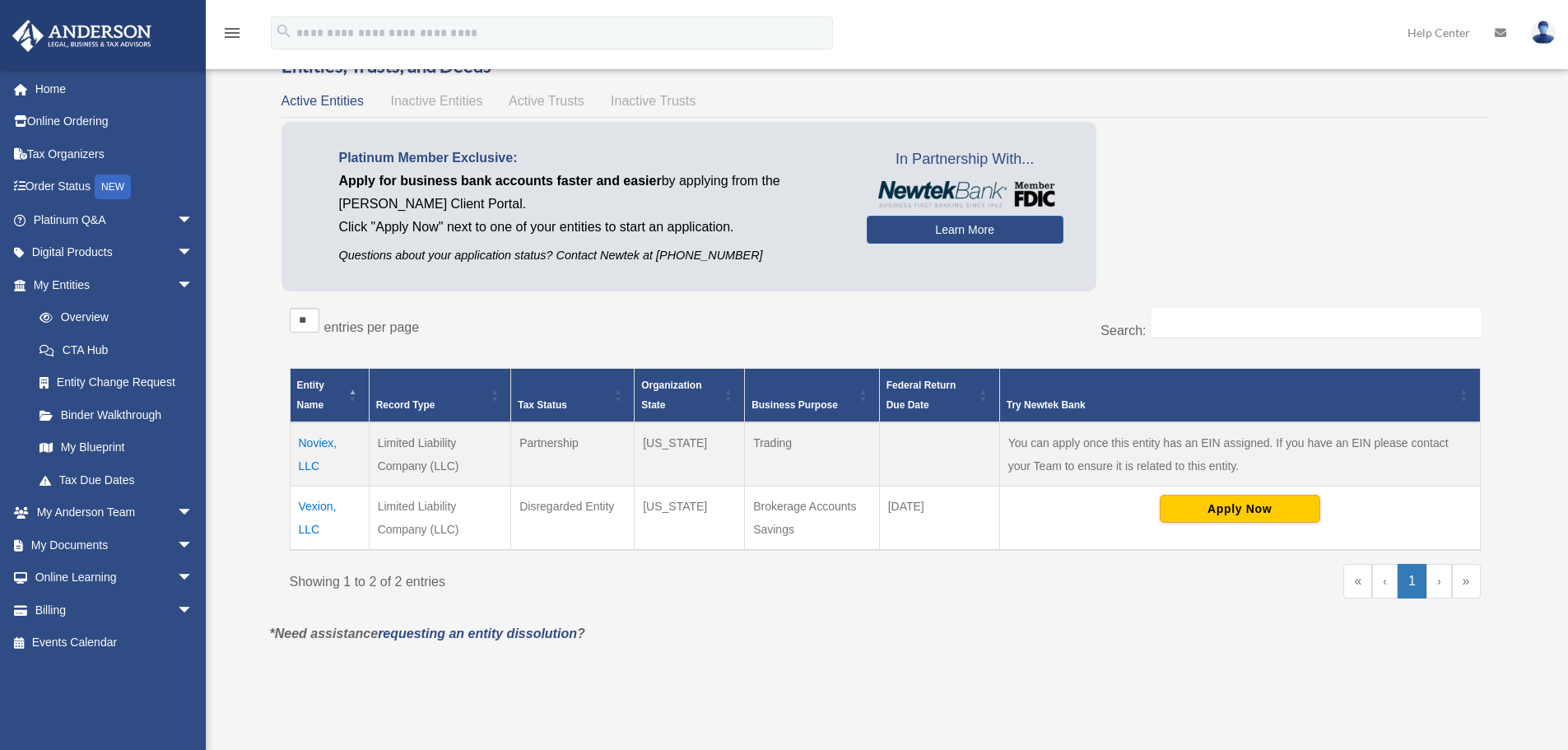
scroll to position [82, 0]
